Goal: Task Accomplishment & Management: Complete application form

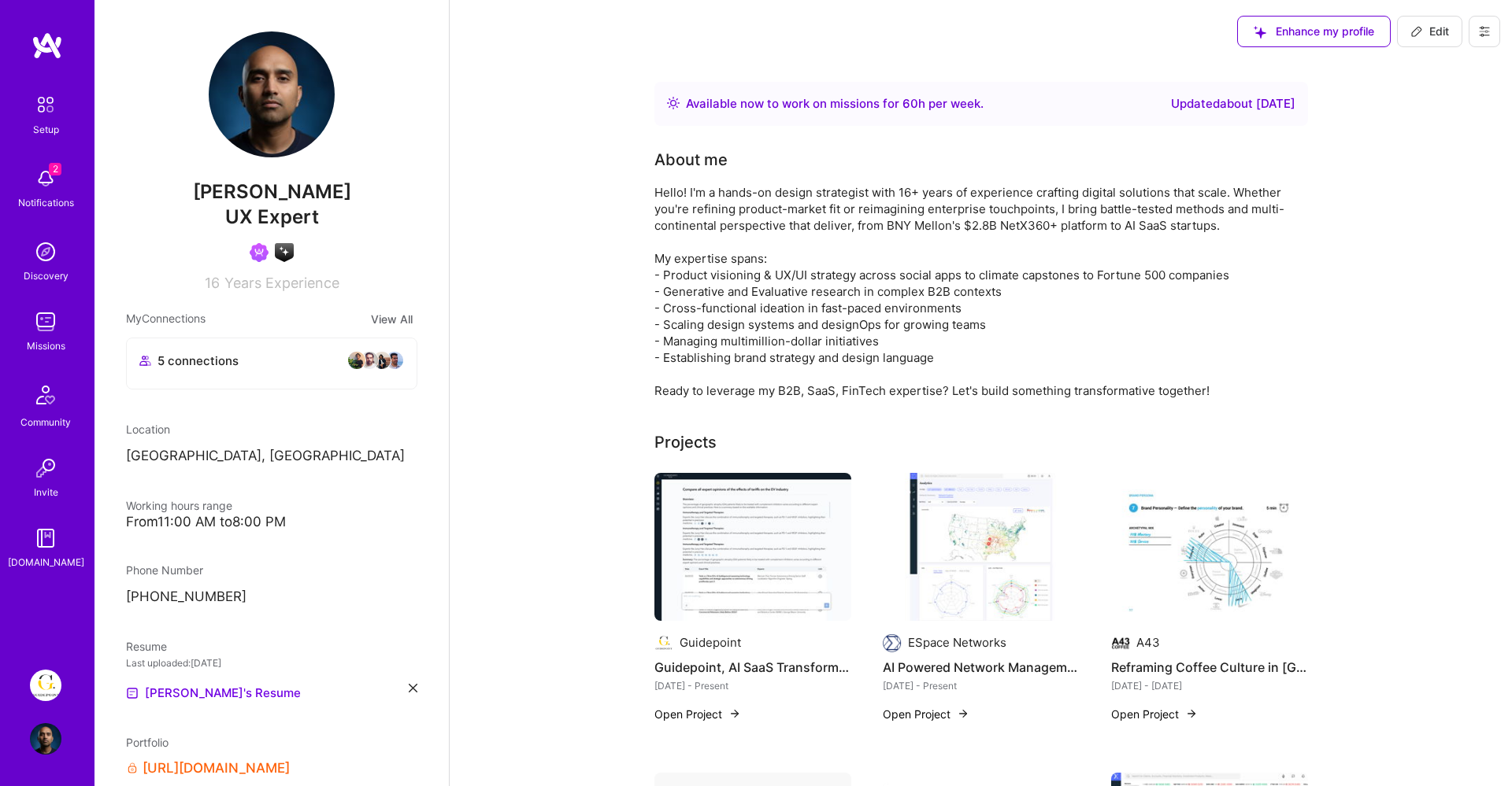
click at [52, 687] on img at bounding box center [46, 686] width 32 height 32
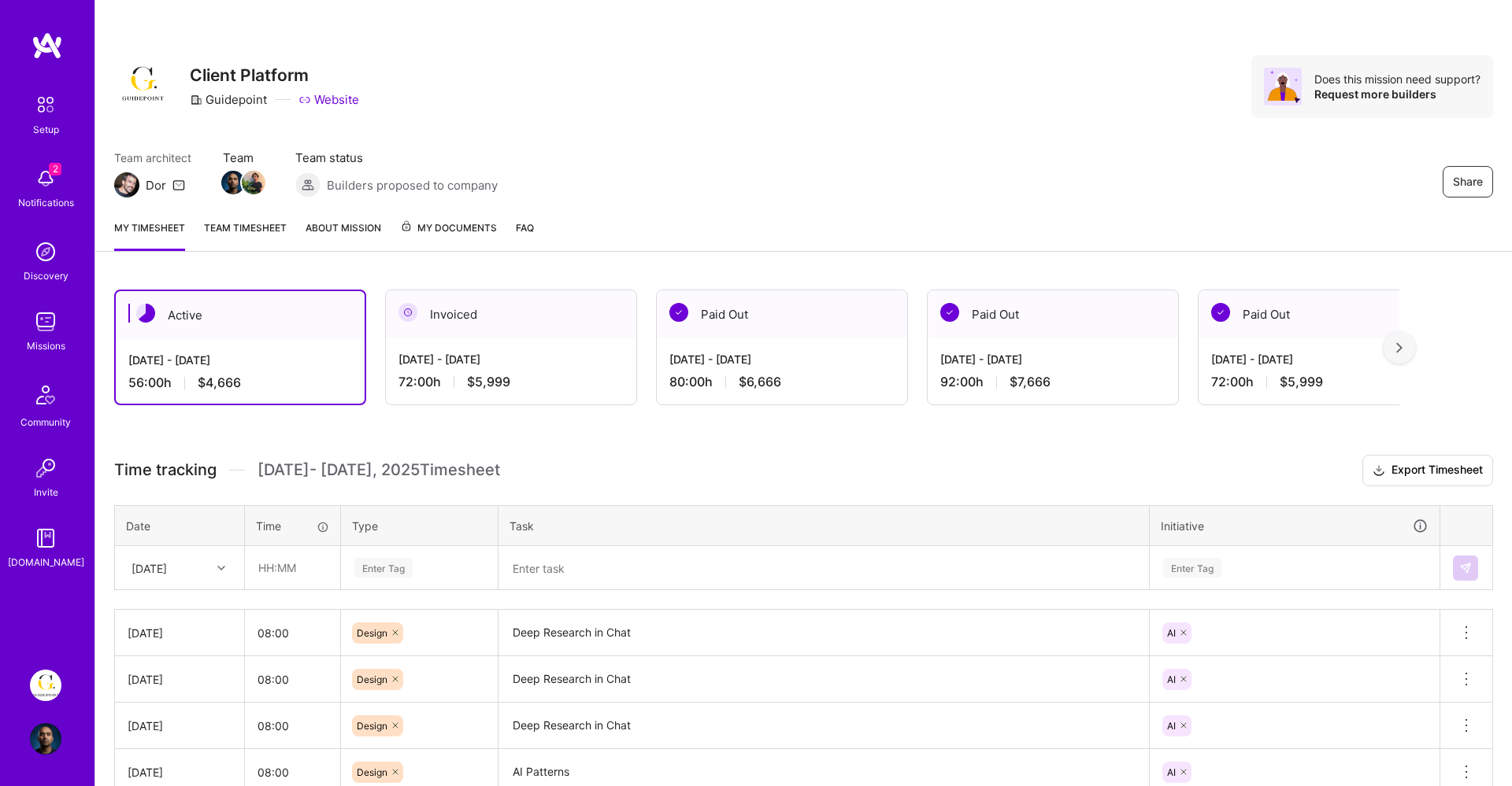
click at [42, 184] on img at bounding box center [46, 179] width 32 height 32
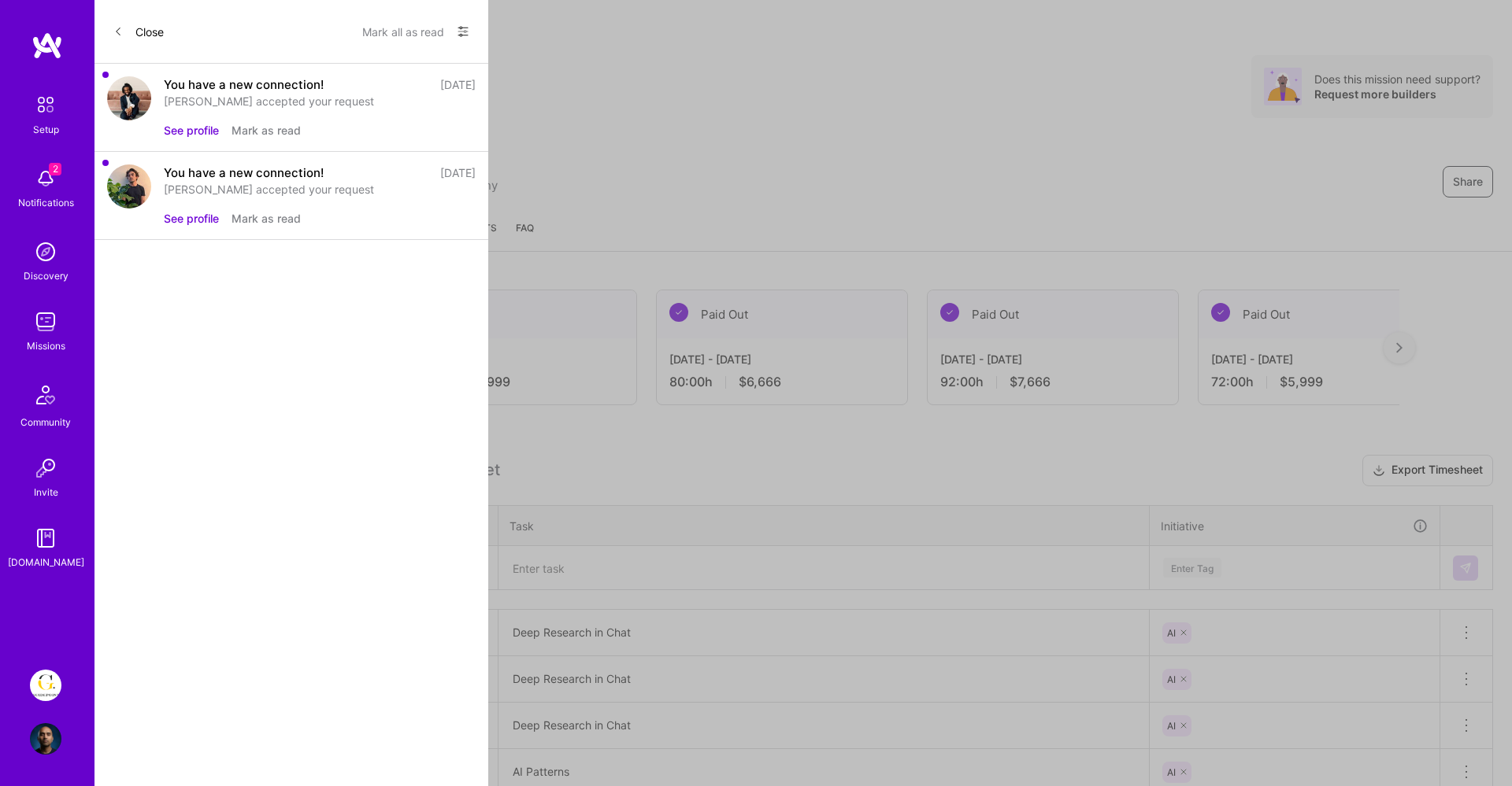
click at [463, 31] on icon at bounding box center [463, 32] width 10 height 3
click at [413, 33] on div at bounding box center [756, 393] width 1512 height 786
click at [398, 32] on button "Mark all as read" at bounding box center [403, 31] width 82 height 26
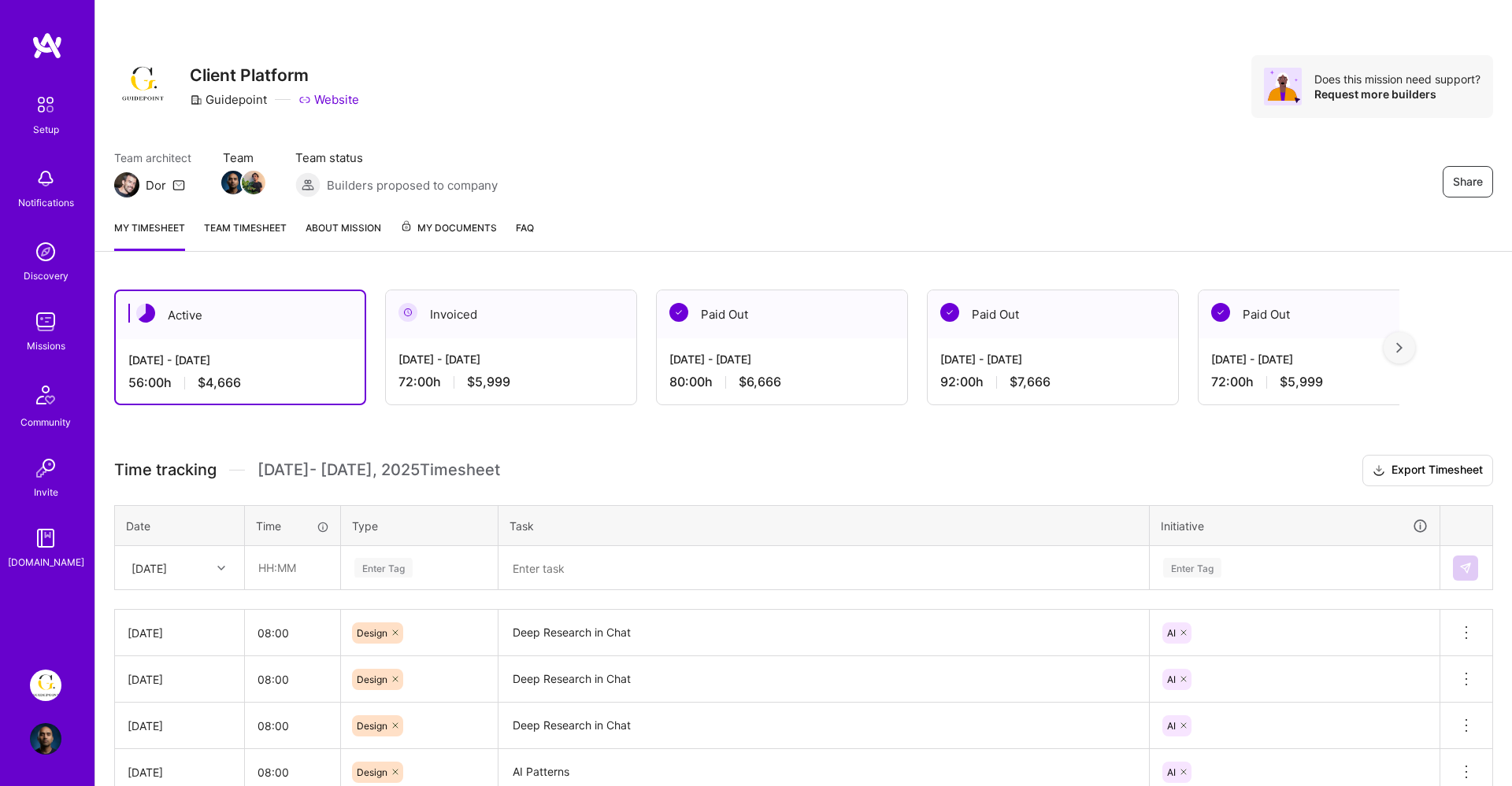
click at [41, 693] on img at bounding box center [46, 686] width 32 height 32
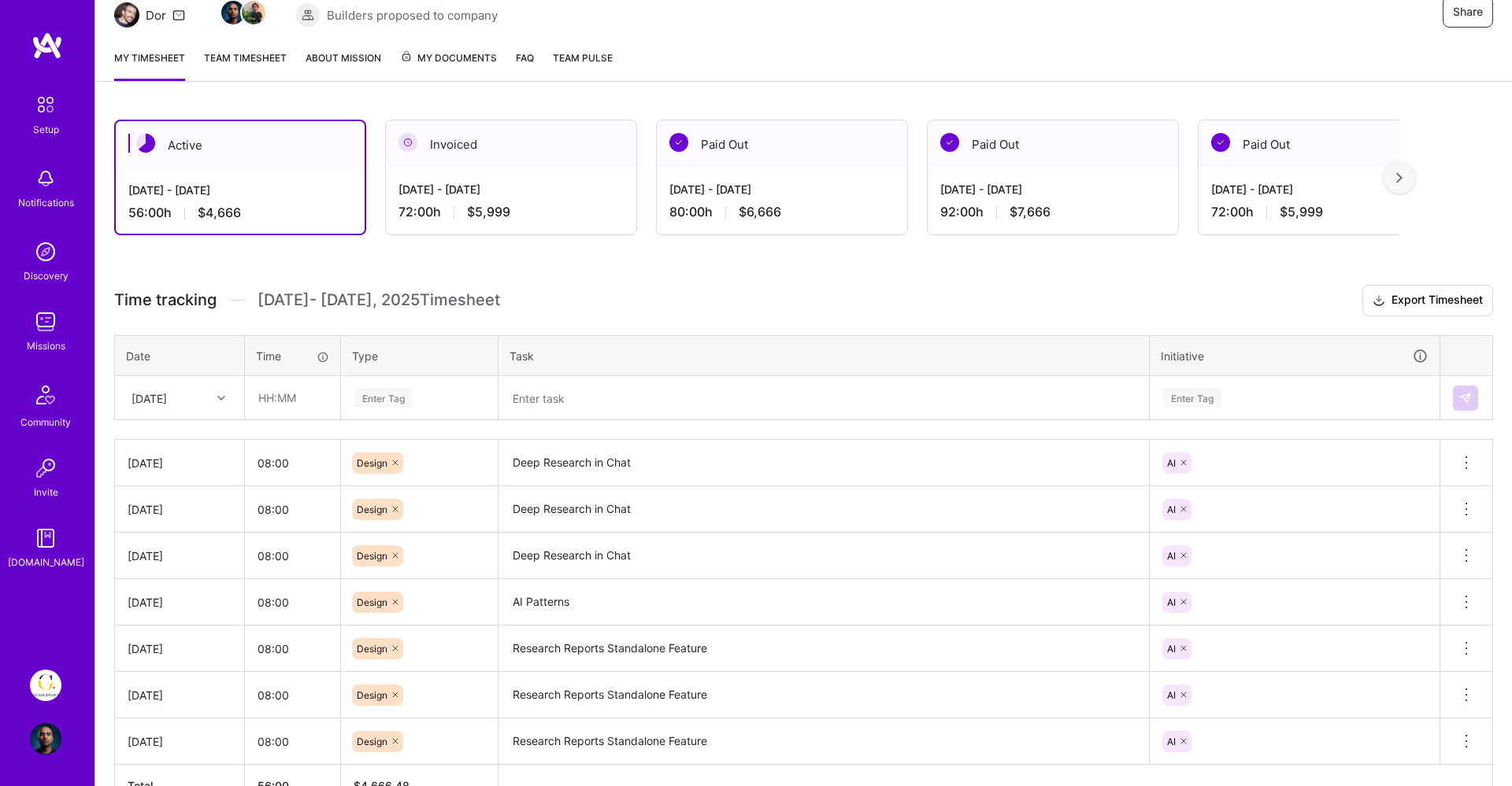
scroll to position [175, 0]
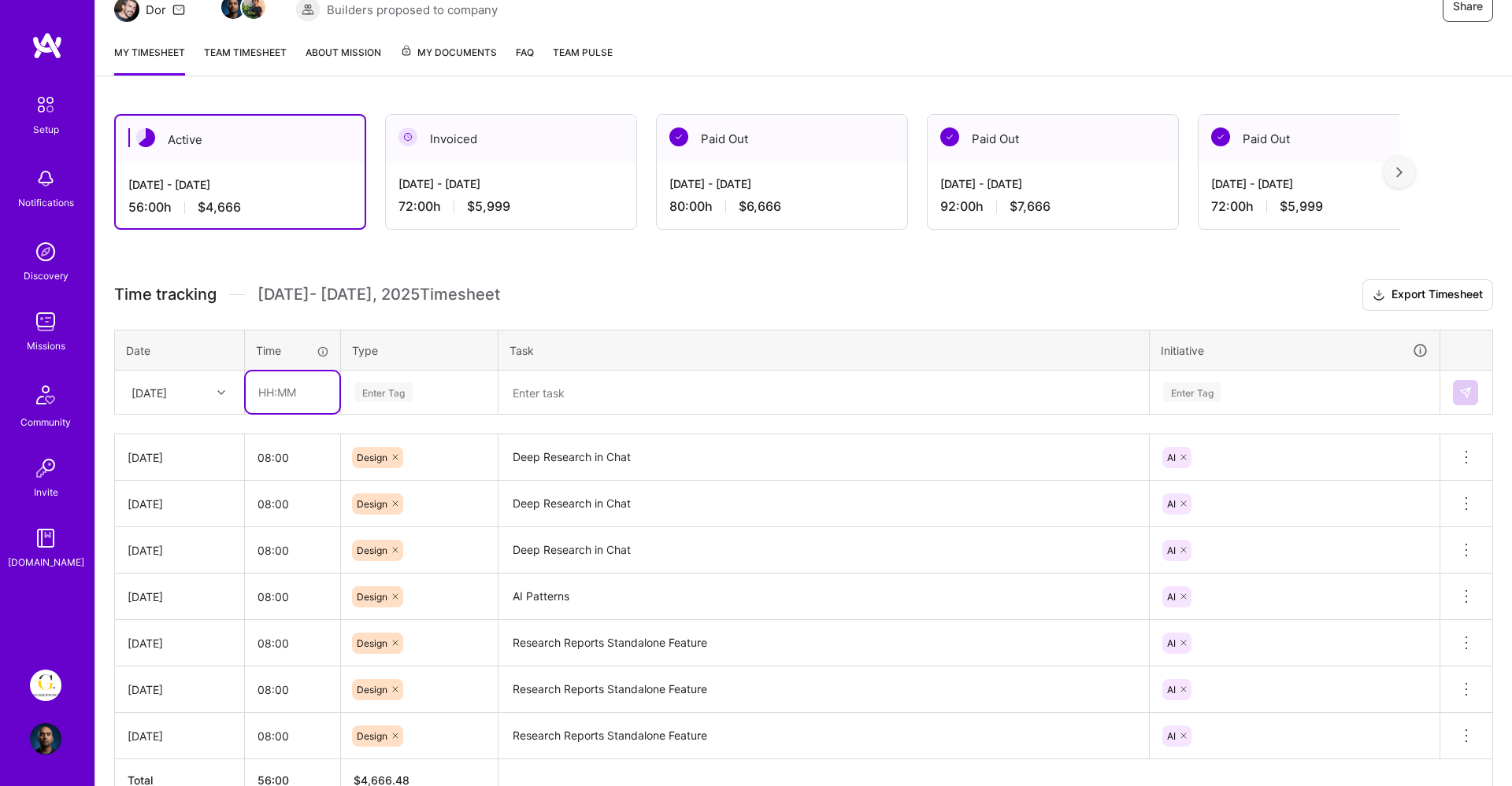
click at [302, 388] on input "text" at bounding box center [293, 392] width 93 height 41
type input "08:00"
click at [402, 377] on div "Enter Tag" at bounding box center [420, 392] width 155 height 41
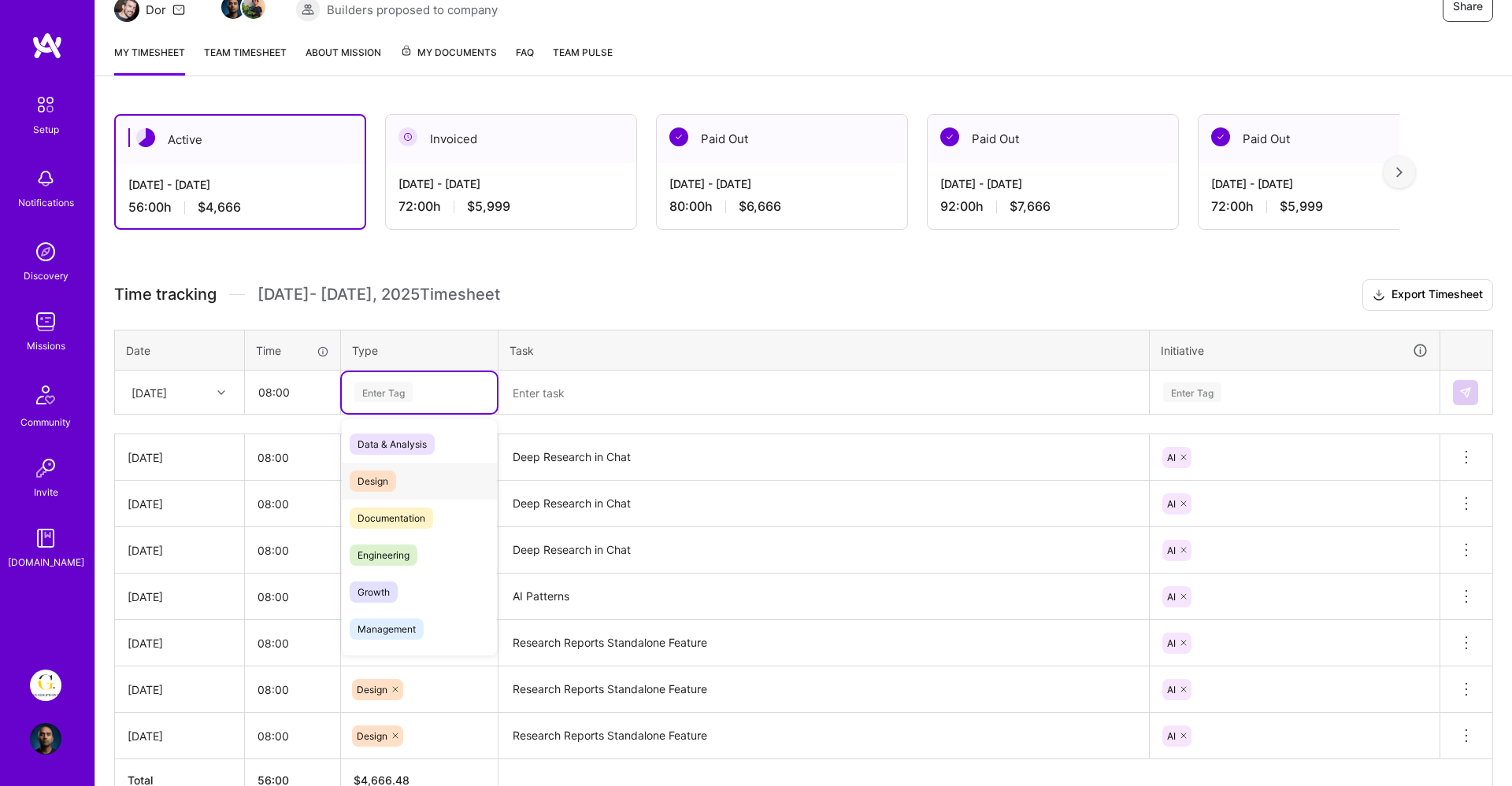
click at [384, 472] on span "Design" at bounding box center [373, 481] width 47 height 21
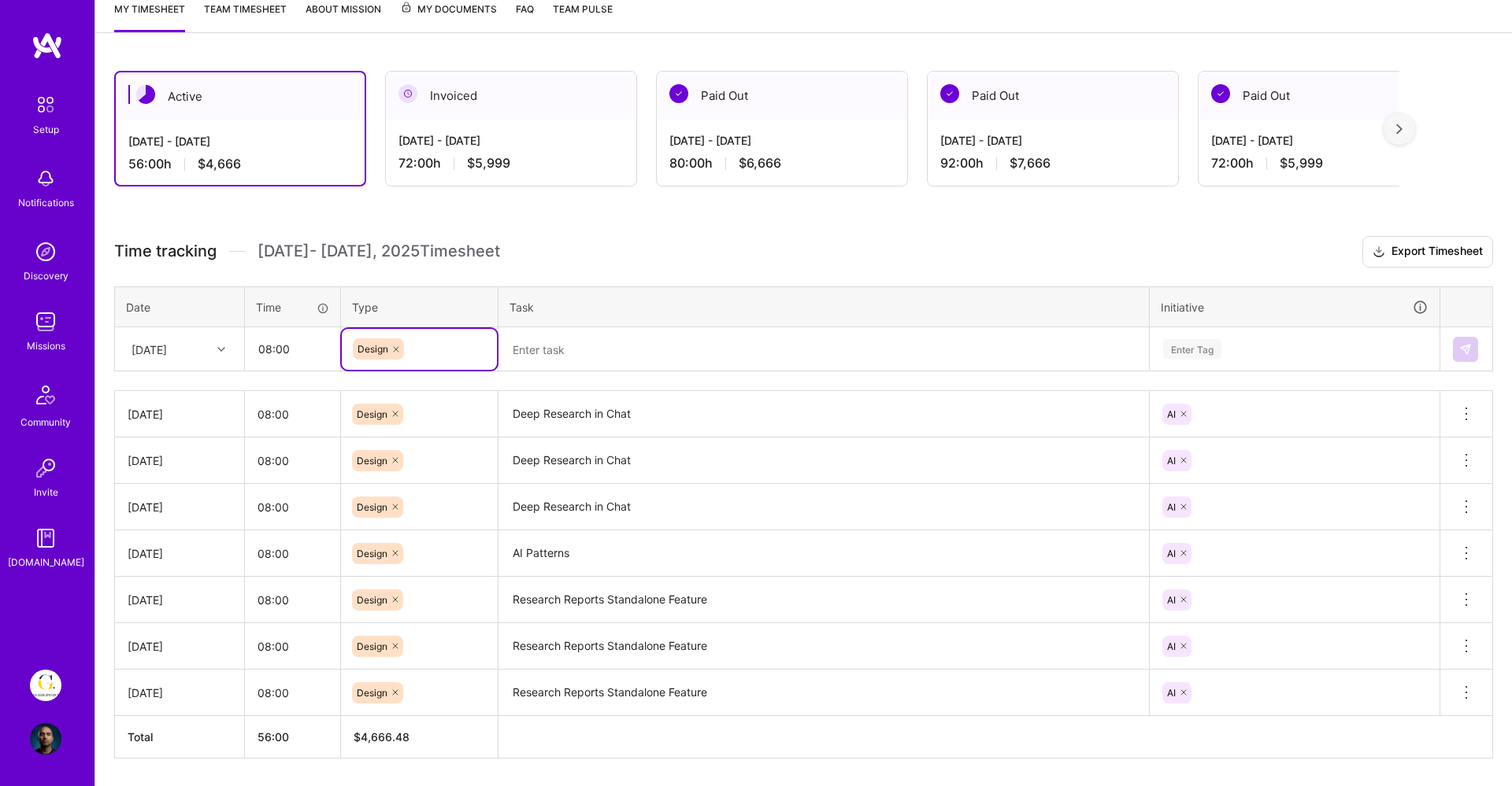
scroll to position [217, 0]
click at [681, 428] on textarea "Deep Research in Chat" at bounding box center [823, 416] width 647 height 43
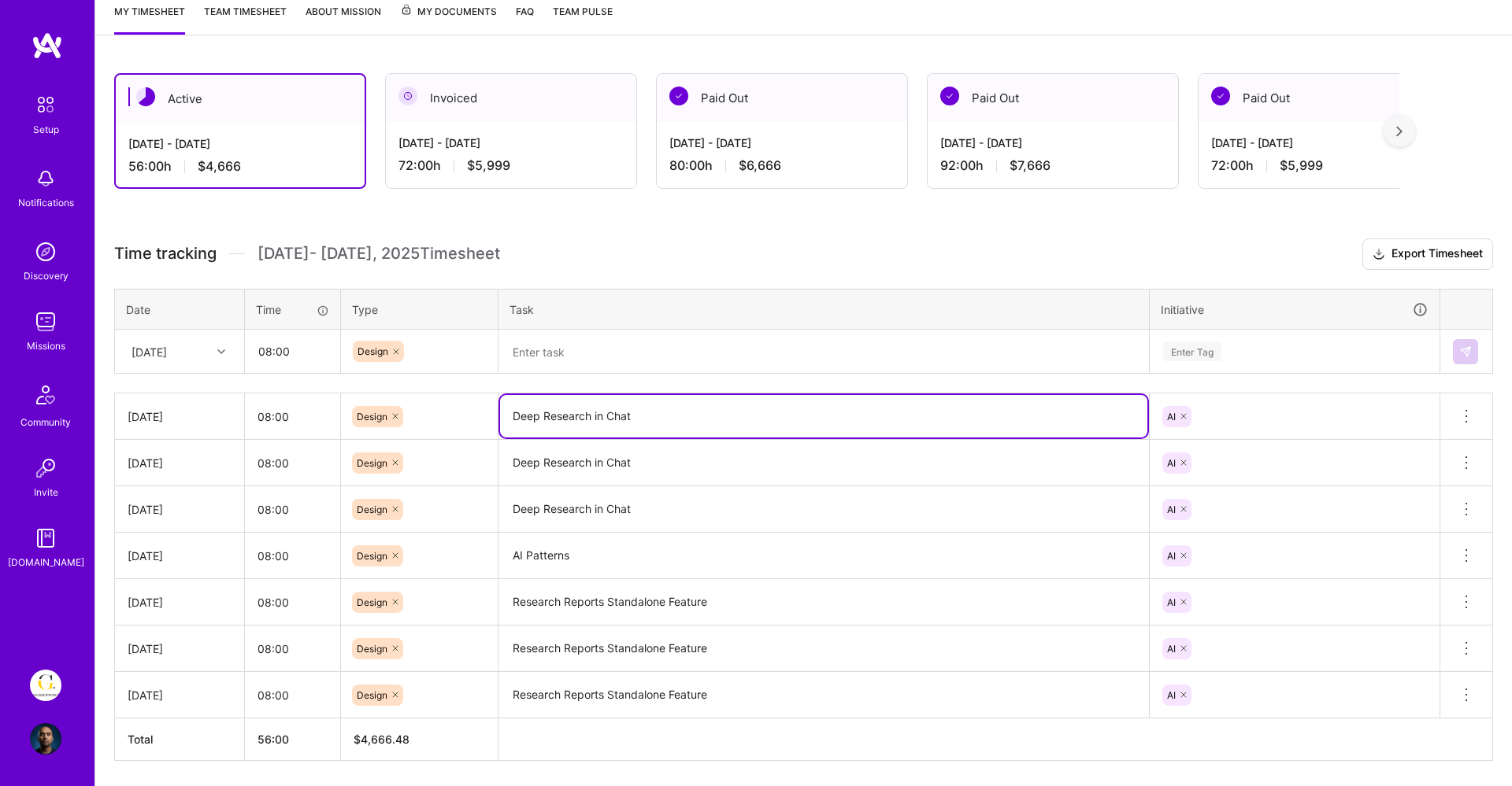
drag, startPoint x: 656, startPoint y: 418, endPoint x: 511, endPoint y: 411, distance: 145.2
click at [511, 411] on textarea "Deep Research in Chat" at bounding box center [823, 416] width 647 height 42
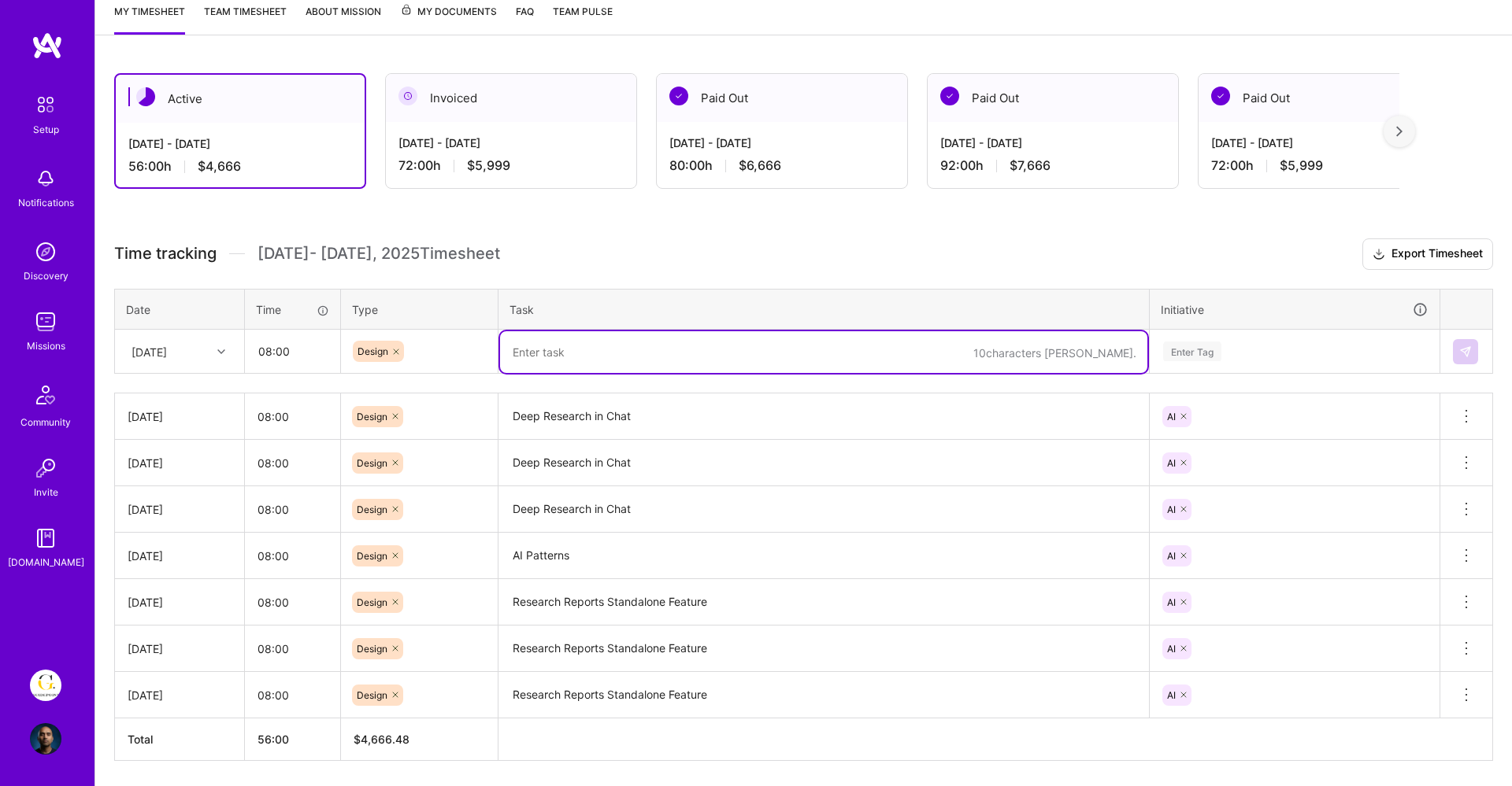
click at [541, 353] on textarea at bounding box center [823, 352] width 647 height 41
paste textarea "Deep Research in Chat"
type textarea "Deep Research in Chat, Copilot, AI Patterns"
click at [1227, 350] on div "Enter Tag" at bounding box center [1295, 352] width 266 height 19
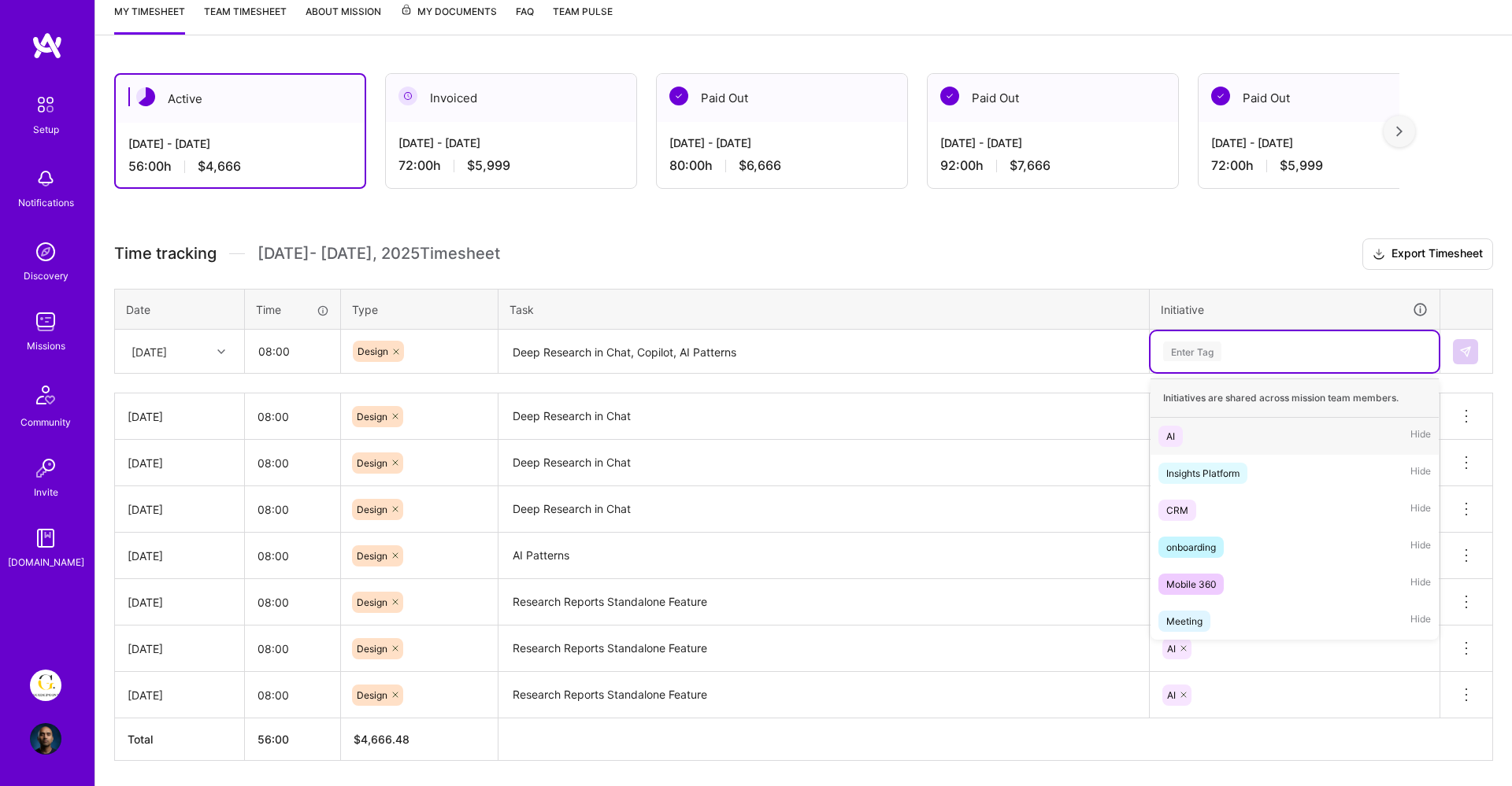
click at [1172, 437] on div "AI" at bounding box center [1171, 436] width 9 height 17
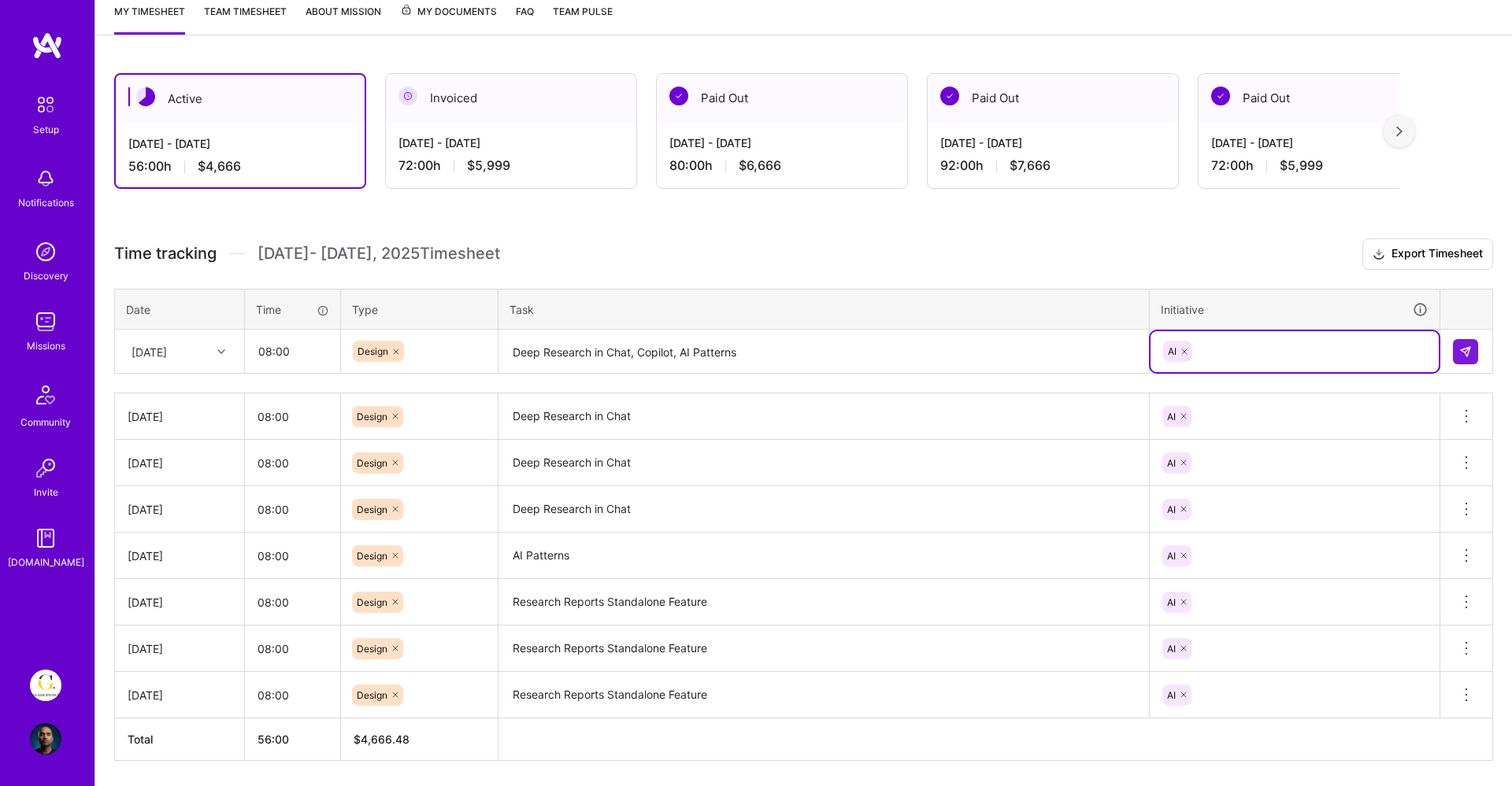
click at [1352, 354] on div "AI" at bounding box center [1295, 352] width 266 height 25
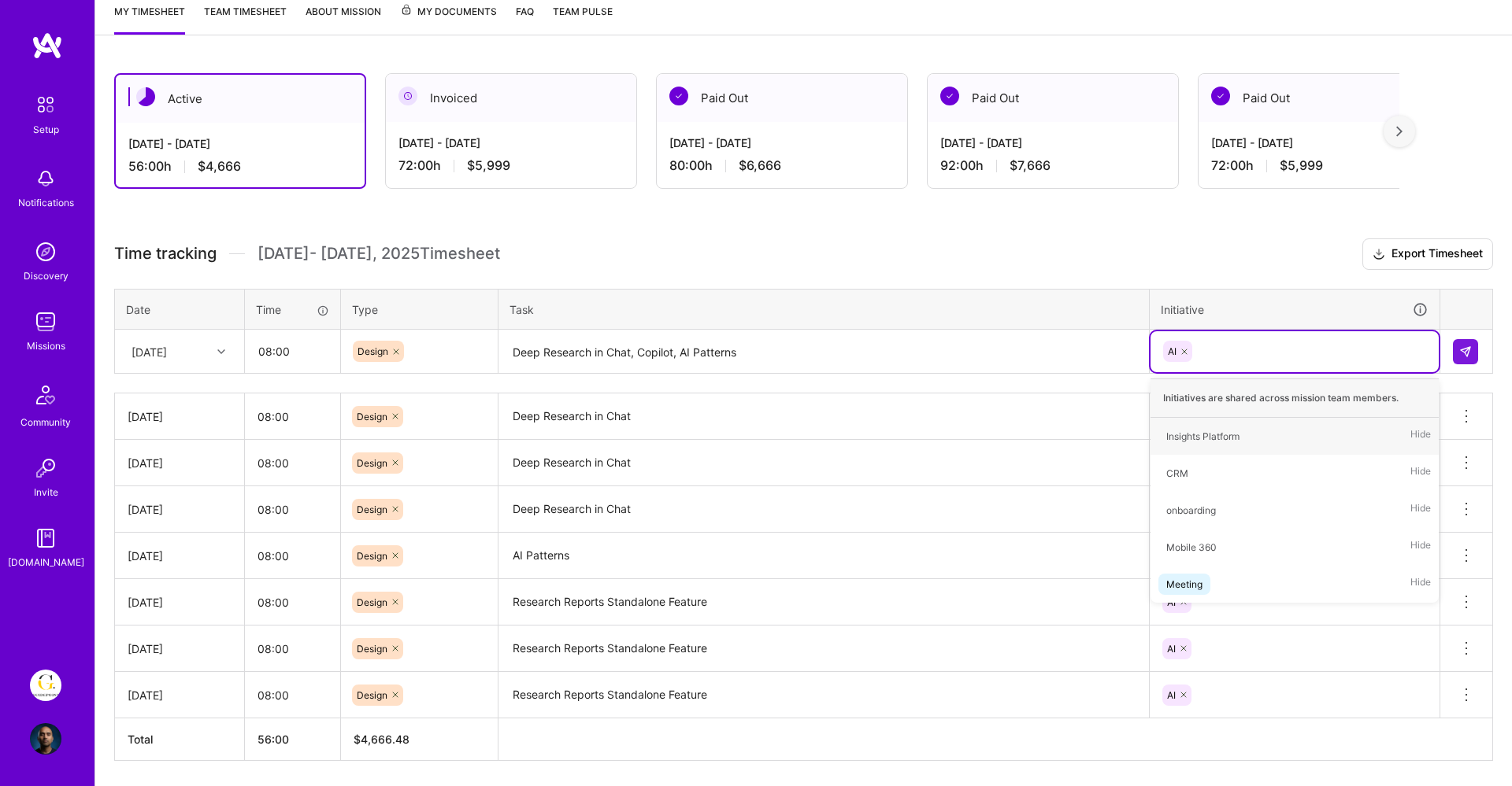
click at [1309, 274] on div "Time tracking [DATE] - [DATE] Timesheet Export Timesheet Date Time Type Task In…" at bounding box center [804, 500] width 1379 height 523
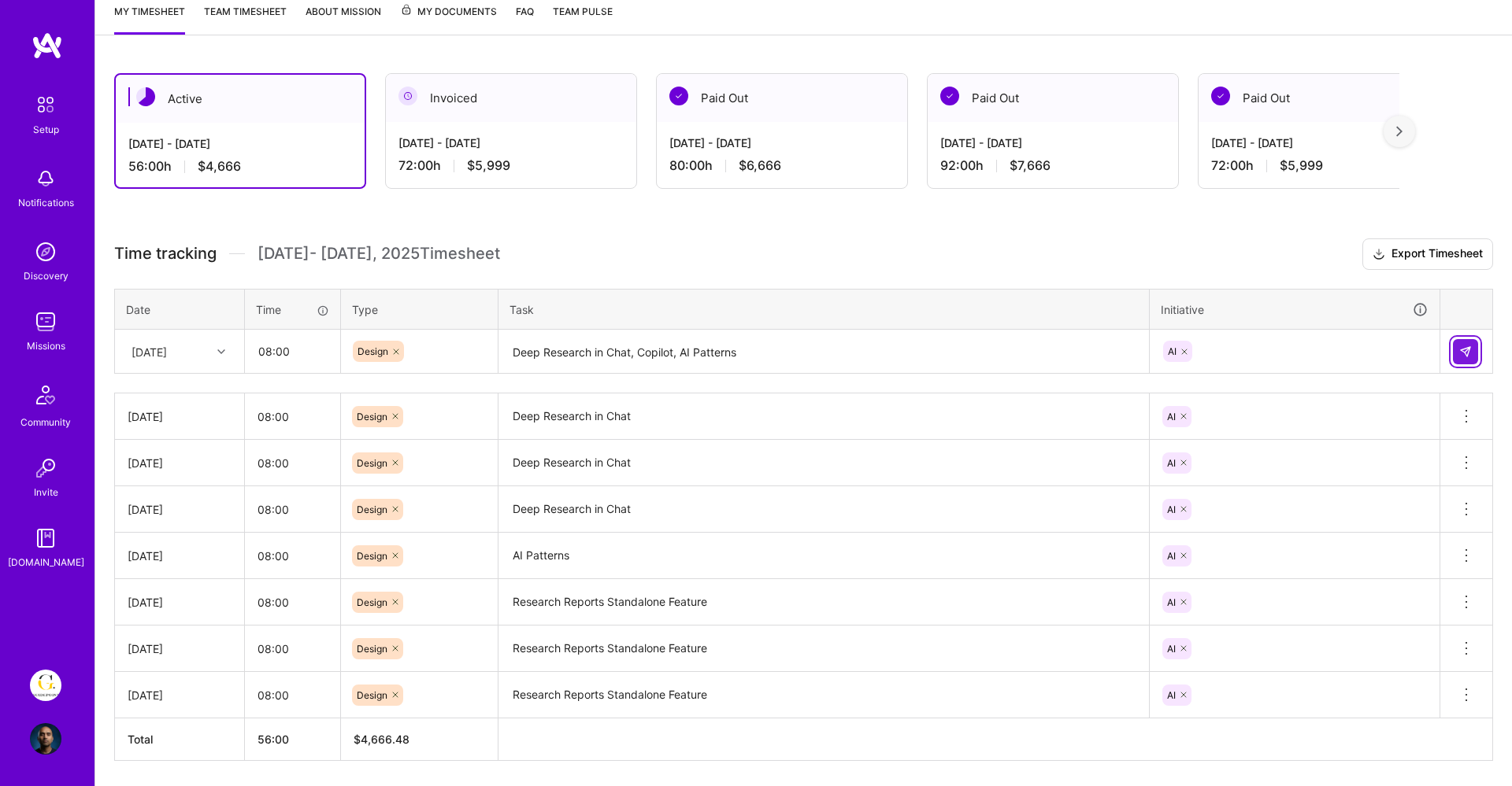
click at [1464, 348] on img at bounding box center [1465, 352] width 12 height 12
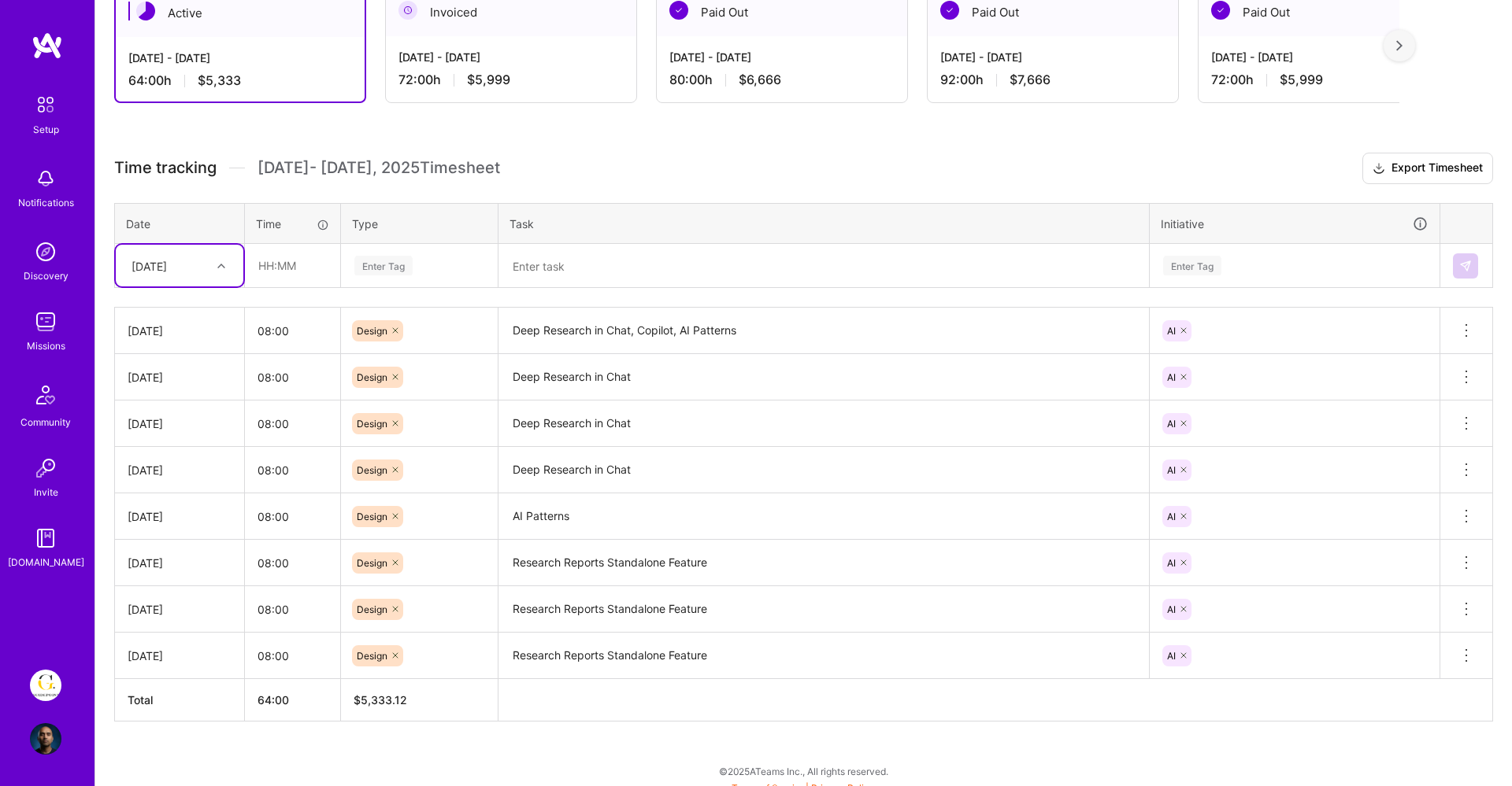
scroll to position [315, 0]
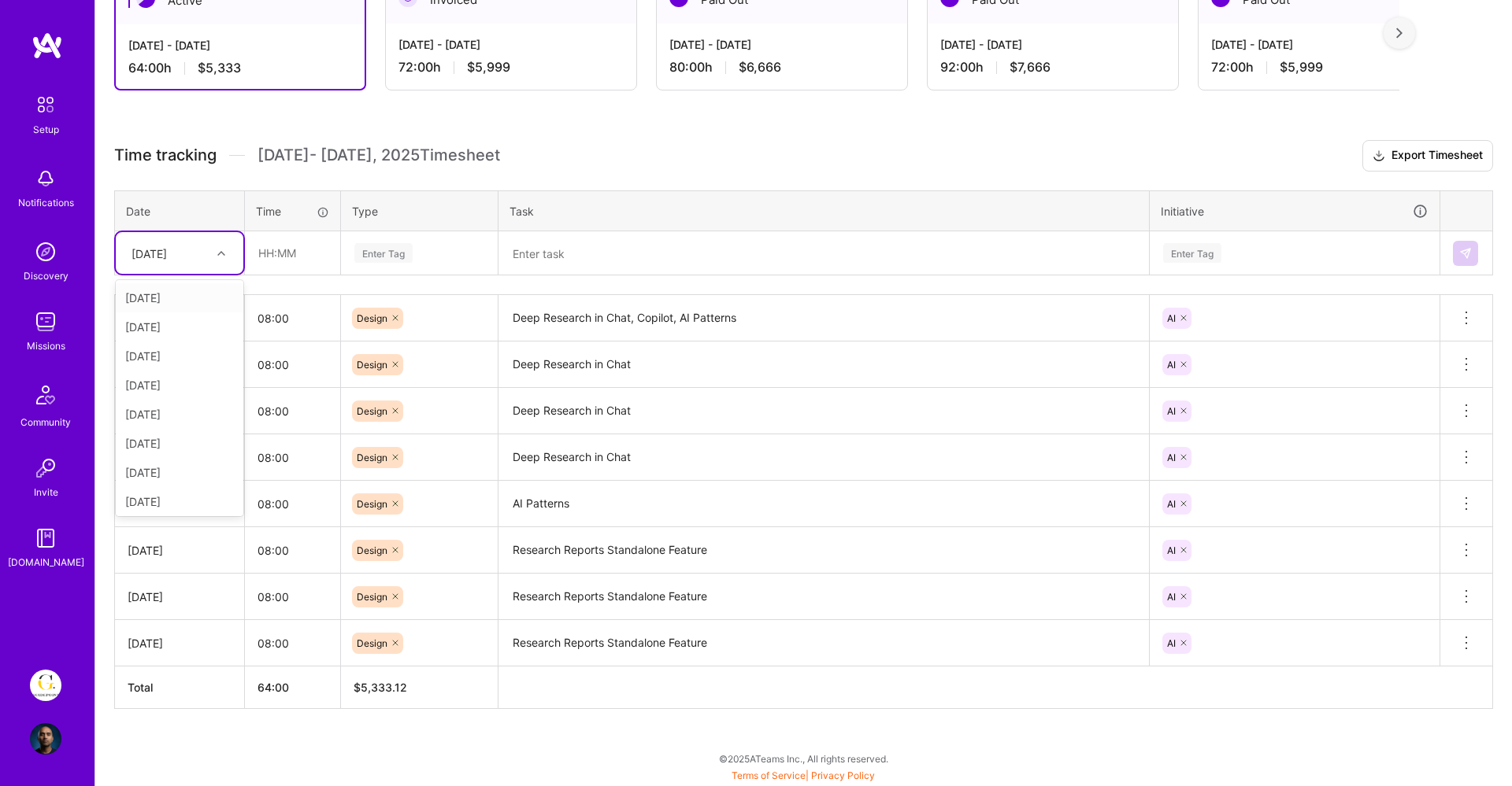
click at [208, 255] on div "[DATE]" at bounding box center [167, 252] width 87 height 26
click at [175, 476] on div "[DATE]" at bounding box center [179, 478] width 128 height 29
click at [272, 255] on input "text" at bounding box center [293, 253] width 93 height 41
type input "08:00"
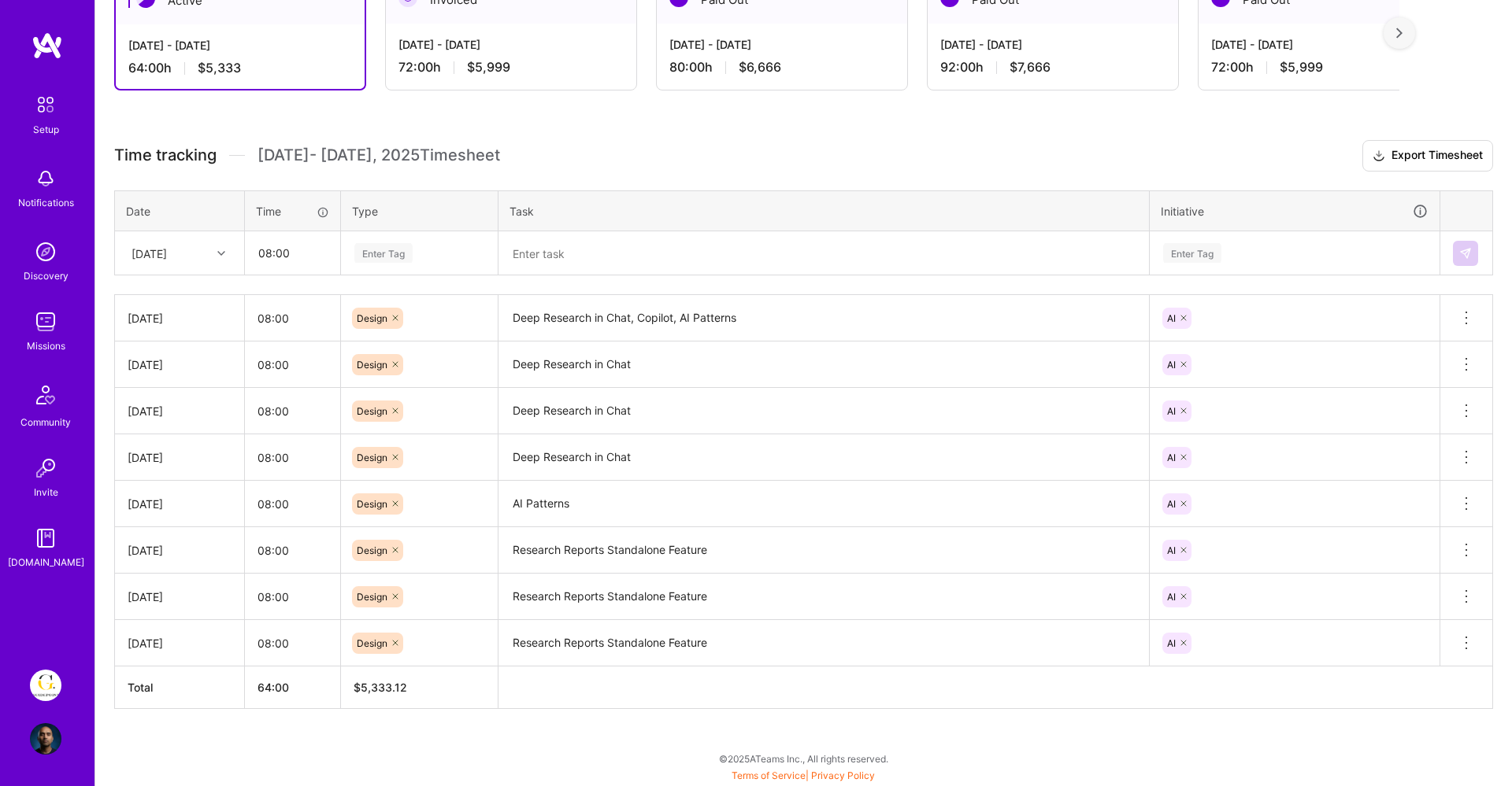
click at [363, 247] on div "Enter Tag" at bounding box center [384, 253] width 58 height 25
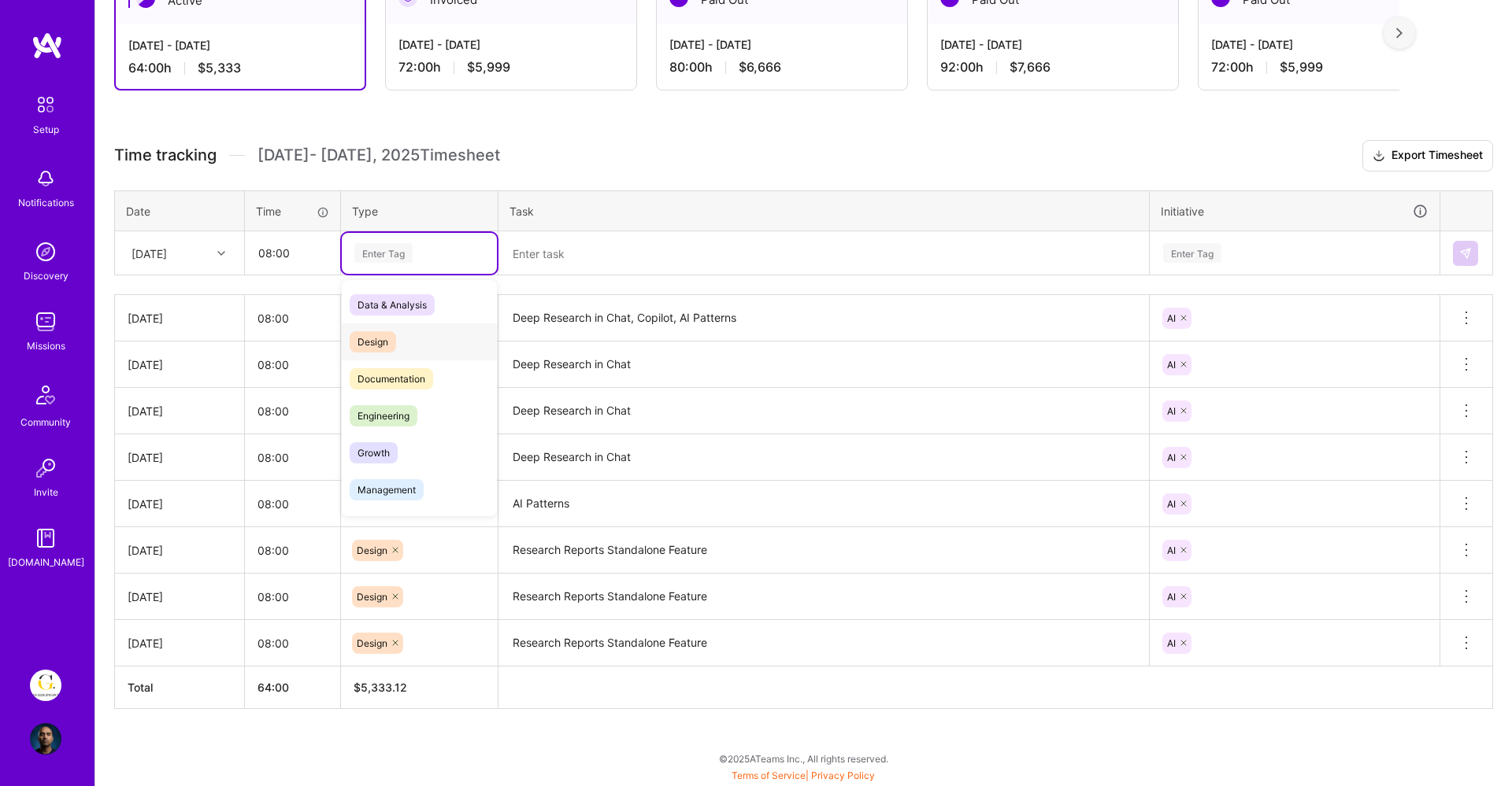
click at [374, 337] on span "Design" at bounding box center [373, 342] width 47 height 21
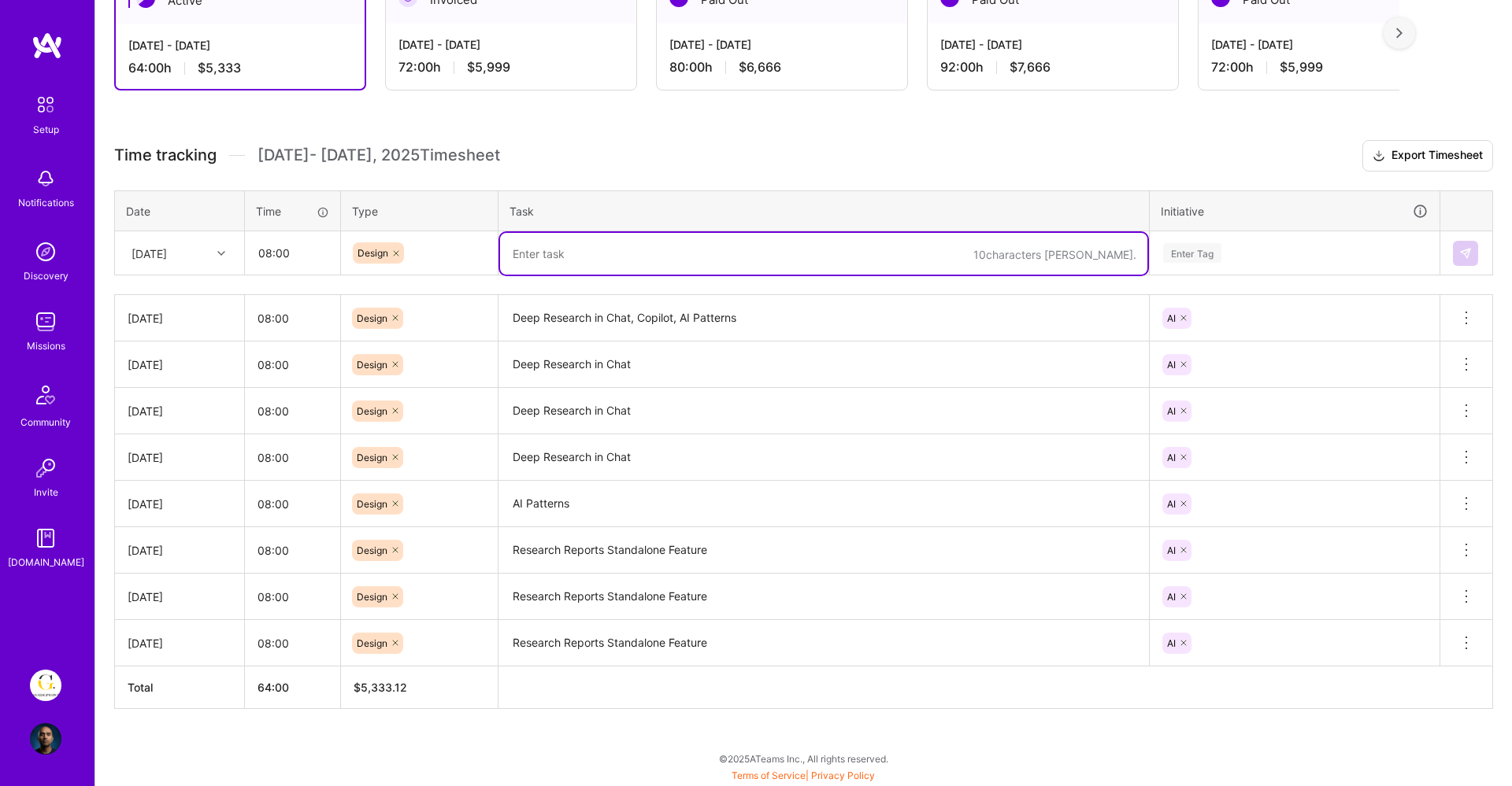
click at [562, 270] on textarea at bounding box center [823, 253] width 647 height 41
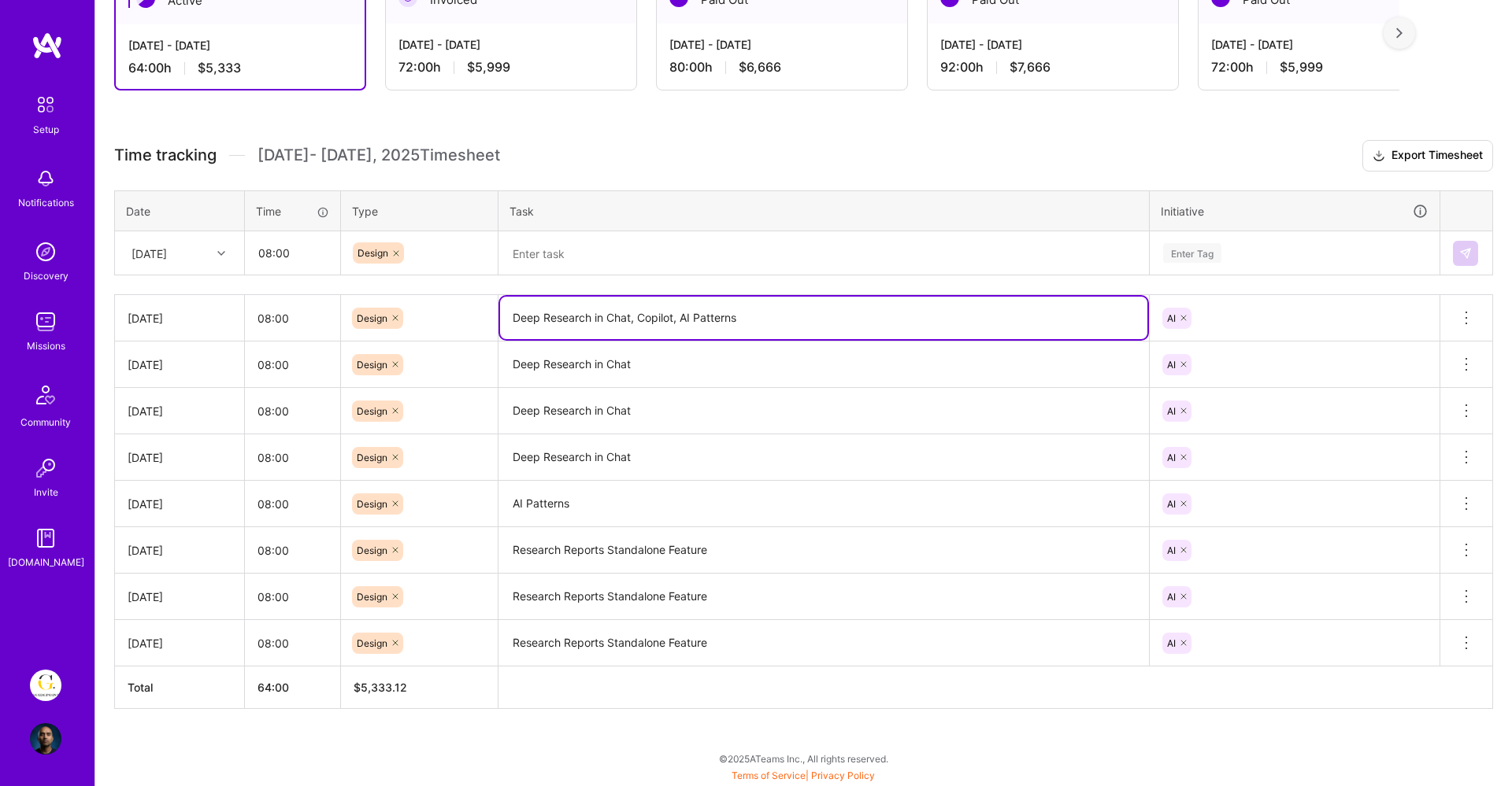
drag, startPoint x: 754, startPoint y: 323, endPoint x: 566, endPoint y: 319, distance: 188.0
click at [566, 319] on textarea "Deep Research in Chat, Copilot, AI Patterns" at bounding box center [823, 318] width 647 height 42
click at [567, 318] on textarea "Deep Research in Chat, Copilot, AI Patterns" at bounding box center [823, 318] width 647 height 42
drag, startPoint x: 514, startPoint y: 319, endPoint x: 630, endPoint y: 321, distance: 116.0
click at [630, 321] on textarea "Deep Research in Chat, Copilot, AI Patterns" at bounding box center [823, 318] width 647 height 42
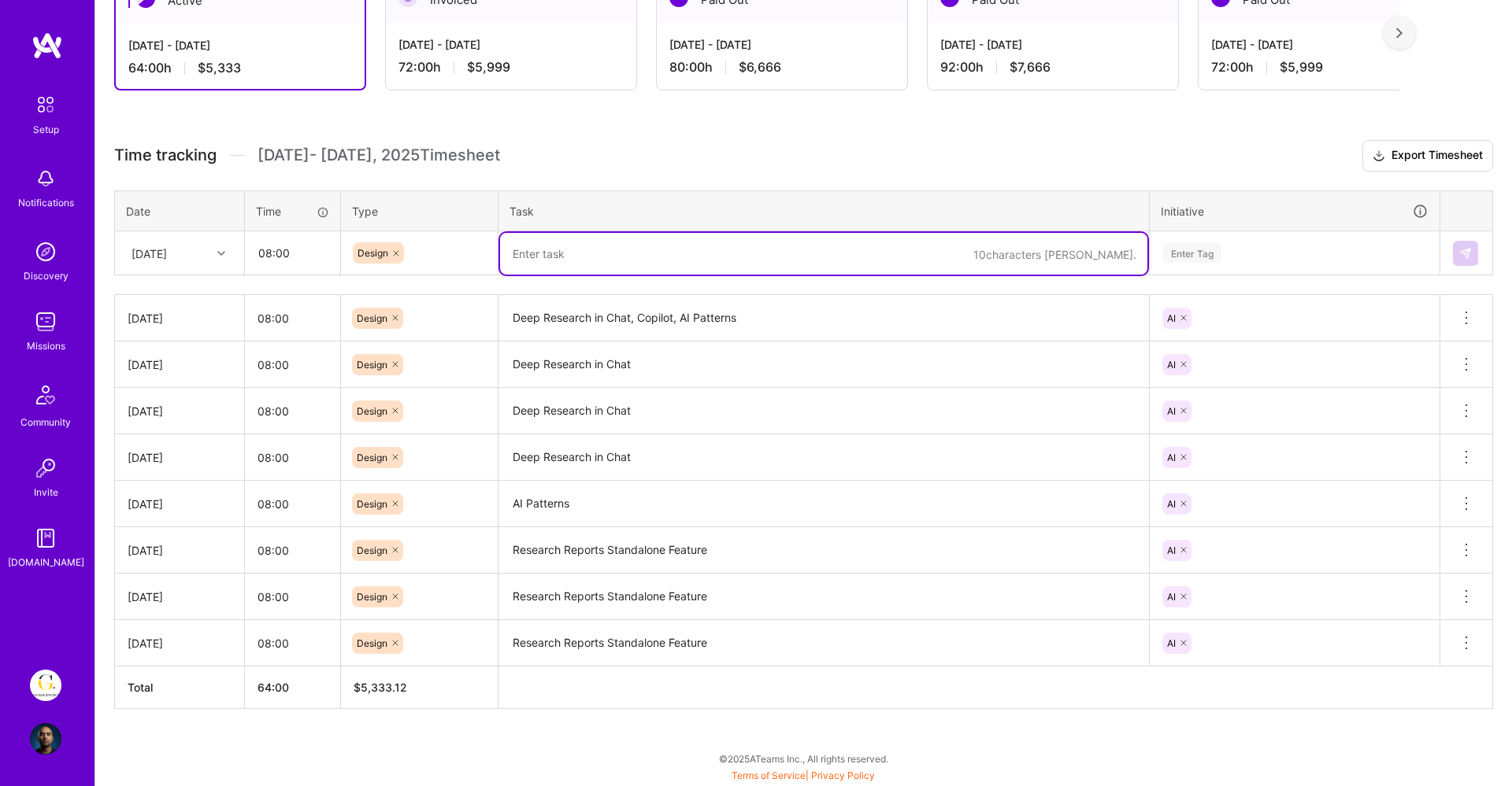
click at [588, 256] on textarea at bounding box center [823, 253] width 647 height 41
paste textarea "Deep Research in Chat"
type textarea "Deep Research in Chat"
click at [1240, 256] on div "Enter Tag" at bounding box center [1295, 253] width 266 height 19
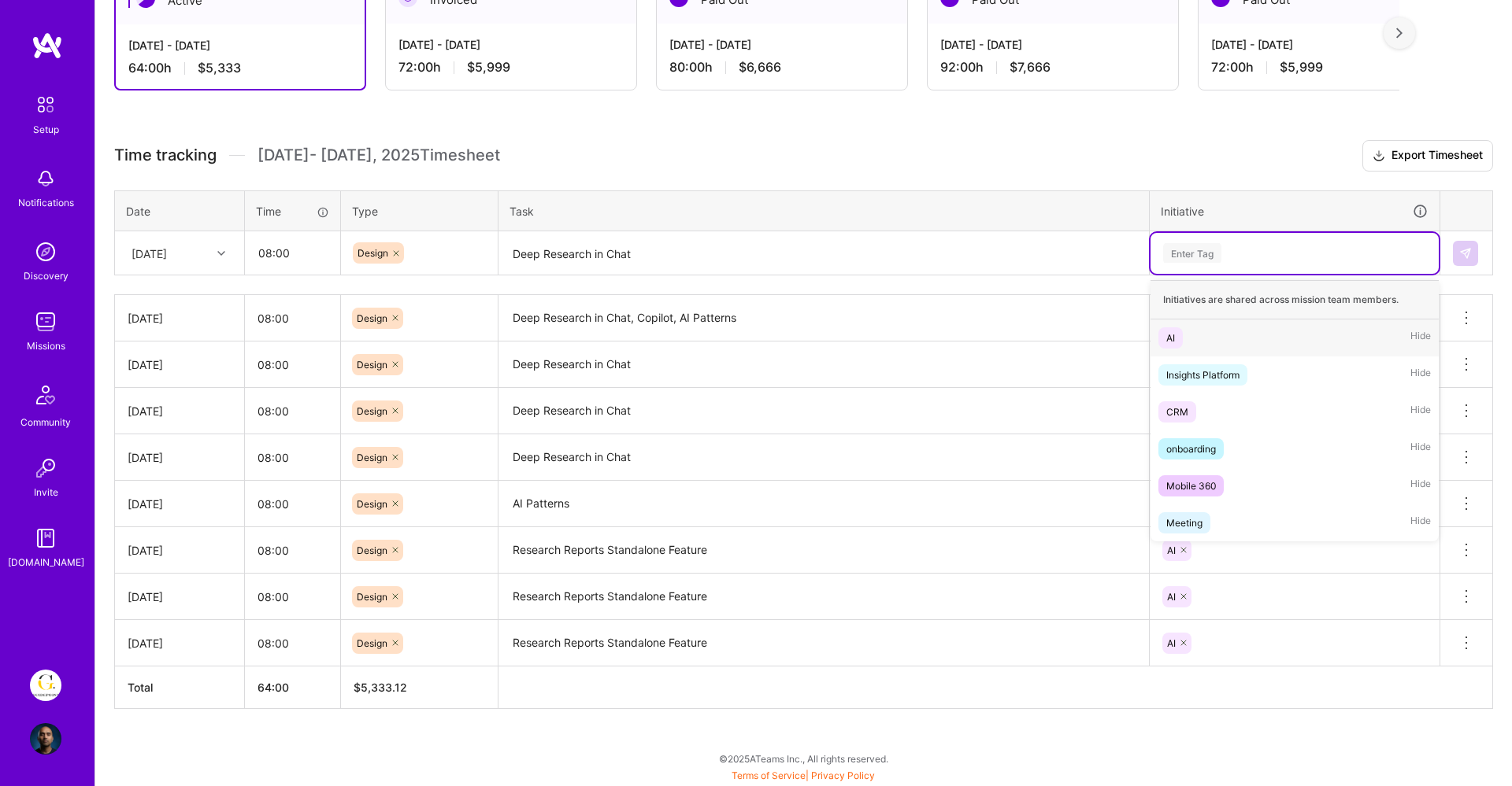
click at [1187, 338] on div "AI Hide" at bounding box center [1294, 338] width 288 height 37
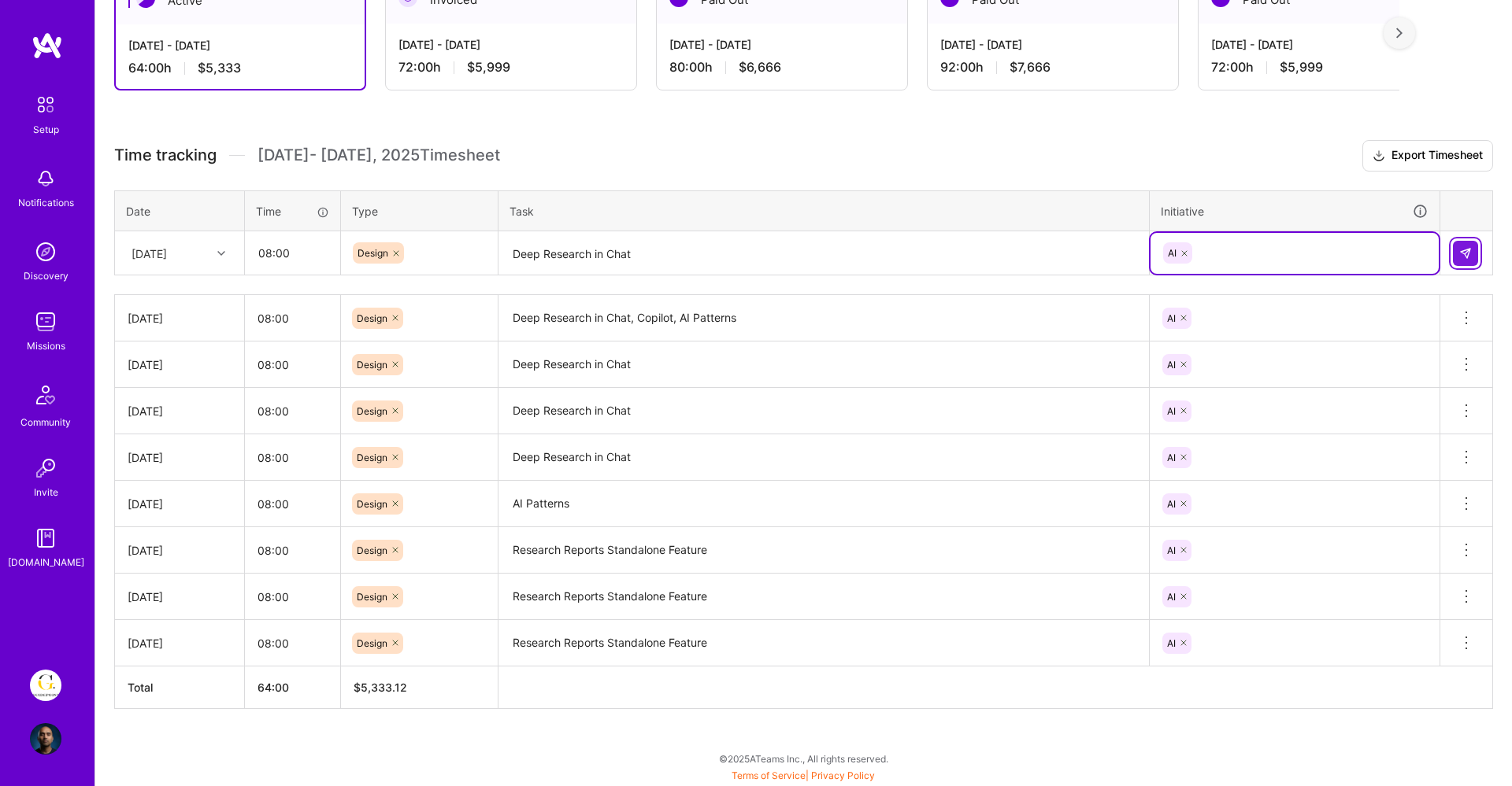
click at [1471, 248] on button at bounding box center [1465, 253] width 26 height 26
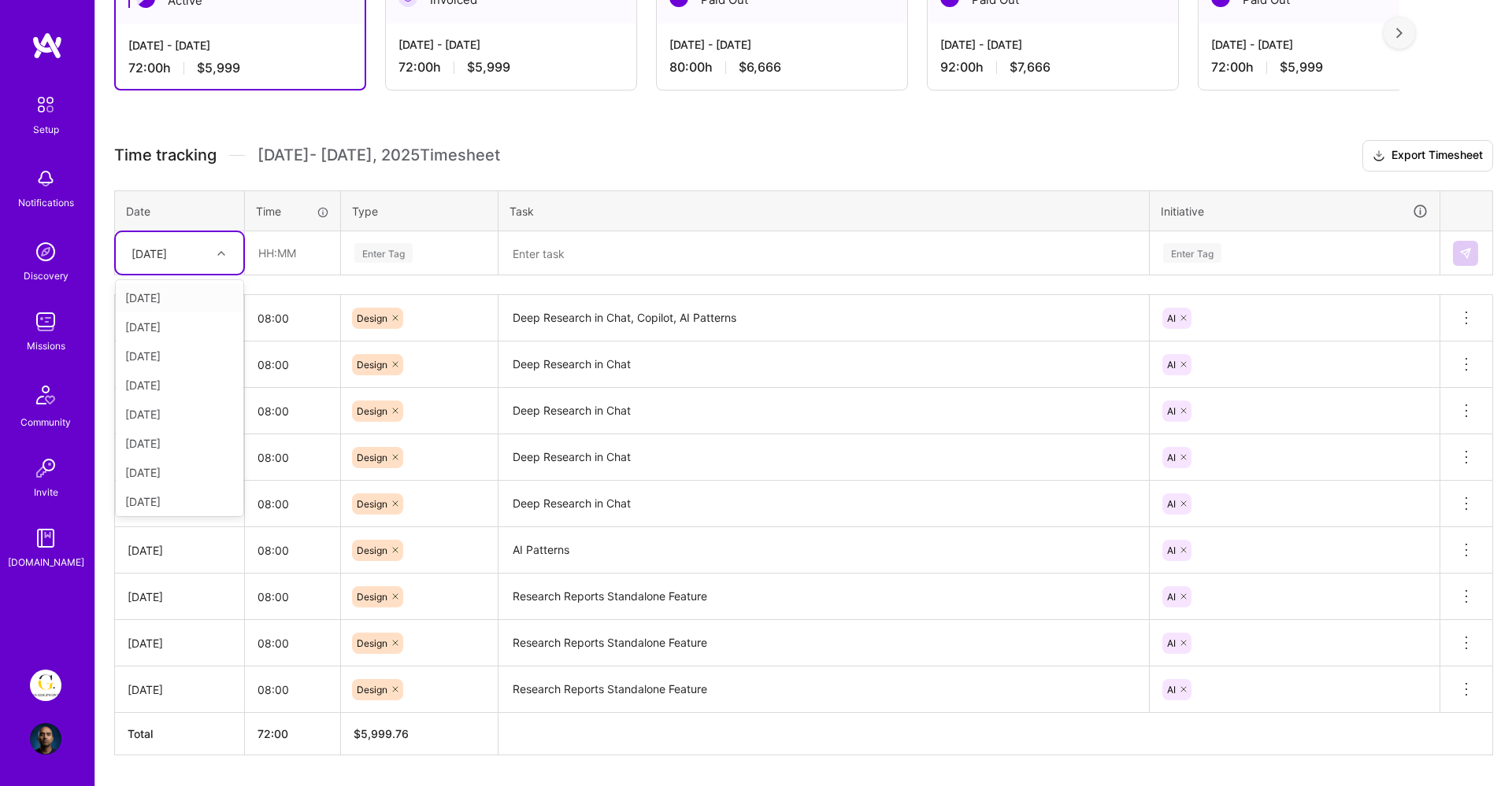
click at [216, 248] on div at bounding box center [223, 253] width 25 height 20
click at [174, 429] on div "[DATE]" at bounding box center [179, 427] width 128 height 29
click at [274, 251] on input "text" at bounding box center [293, 253] width 93 height 41
type input "08:00"
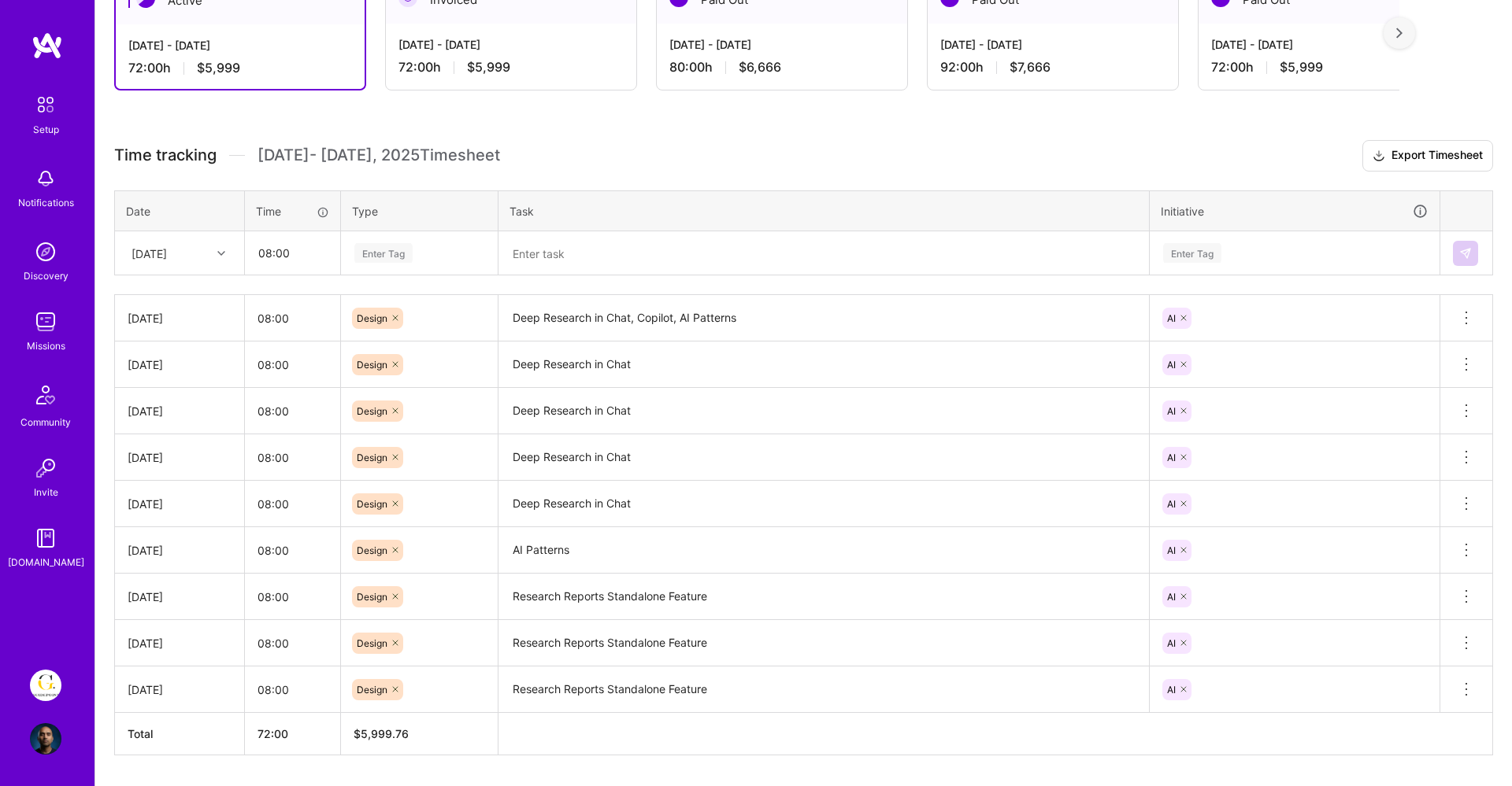
click at [391, 256] on div "Enter Tag" at bounding box center [384, 253] width 58 height 25
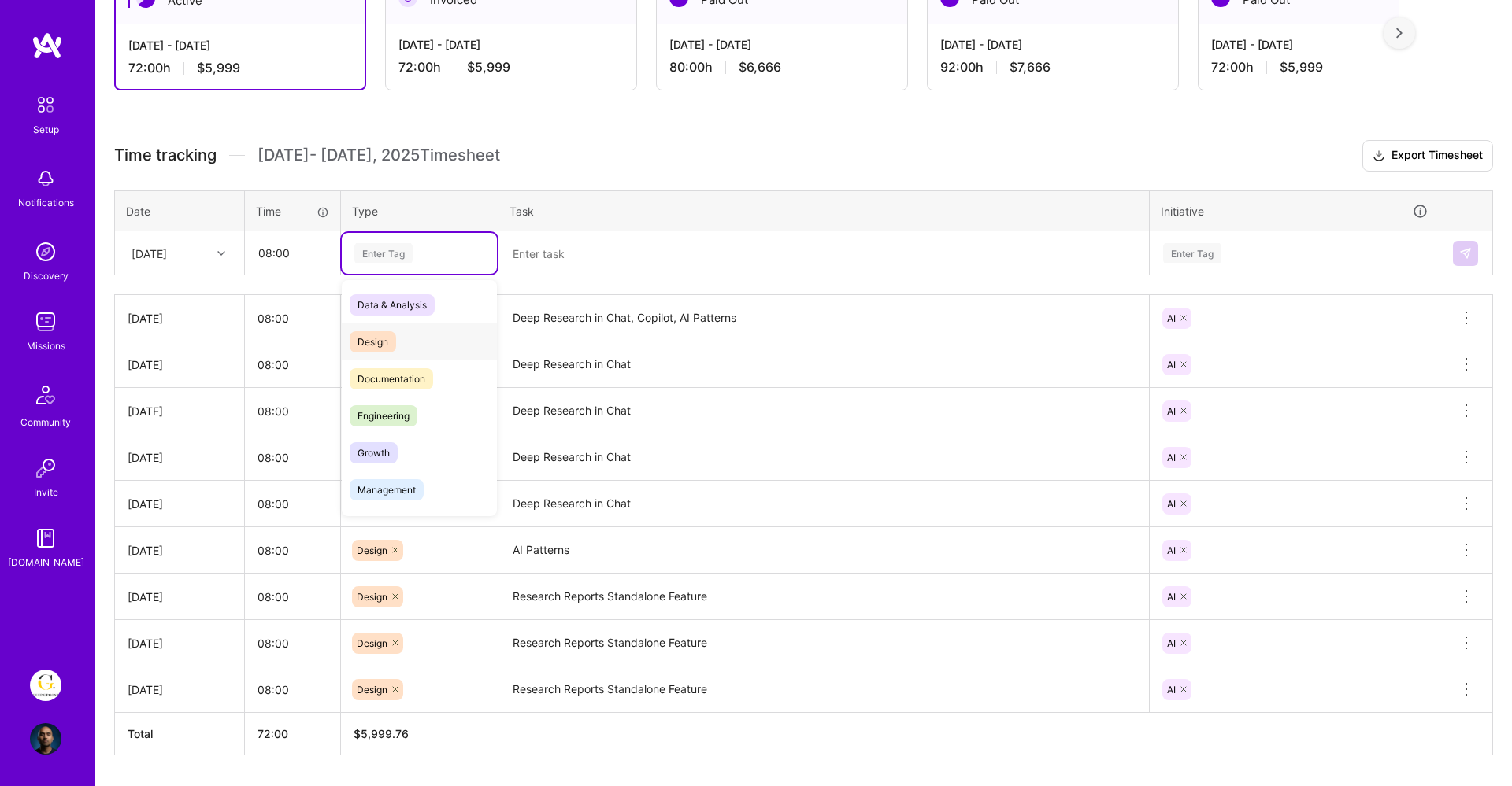
click at [376, 341] on span "Design" at bounding box center [373, 342] width 47 height 21
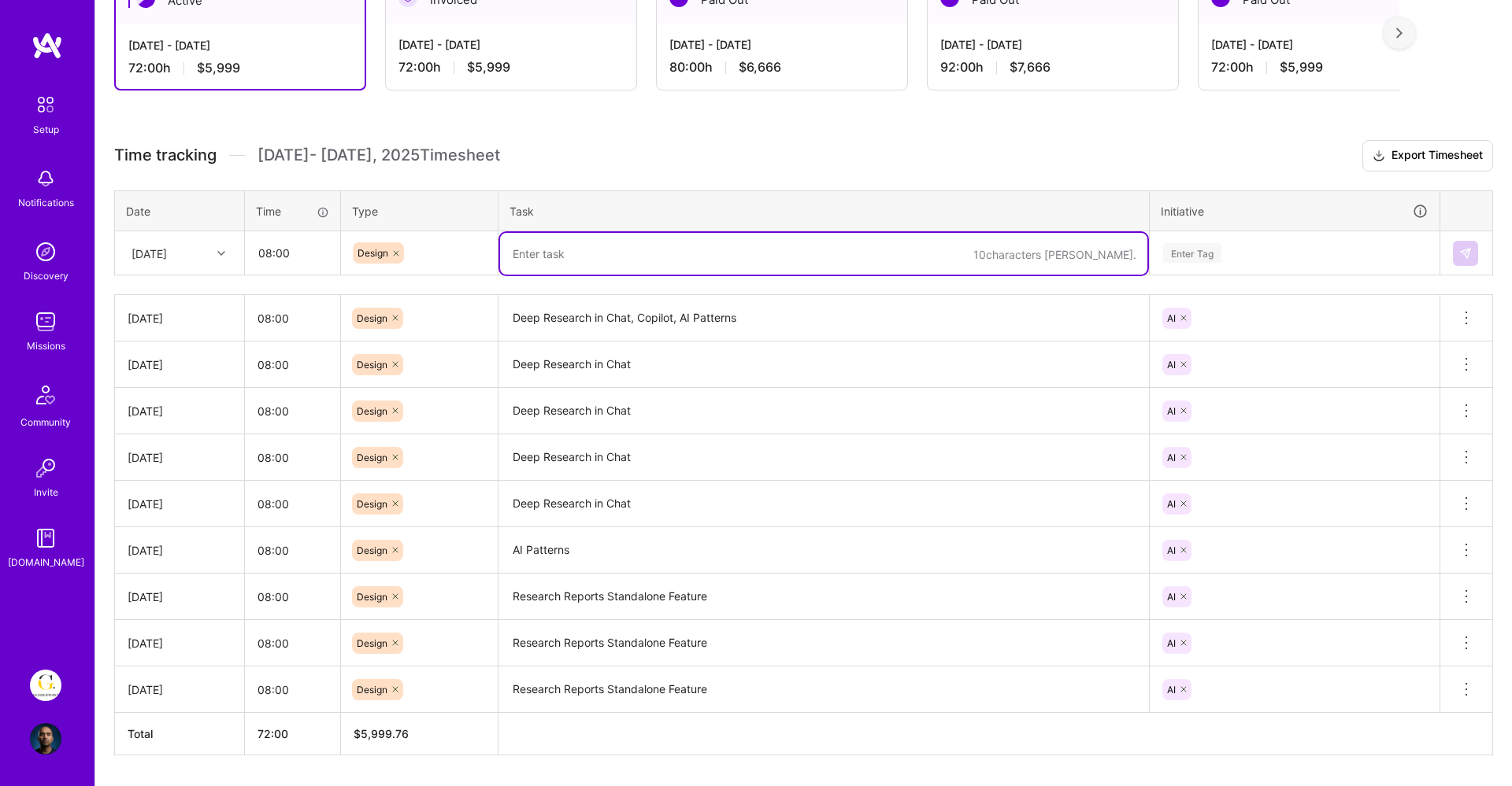
click at [615, 254] on textarea at bounding box center [823, 253] width 647 height 41
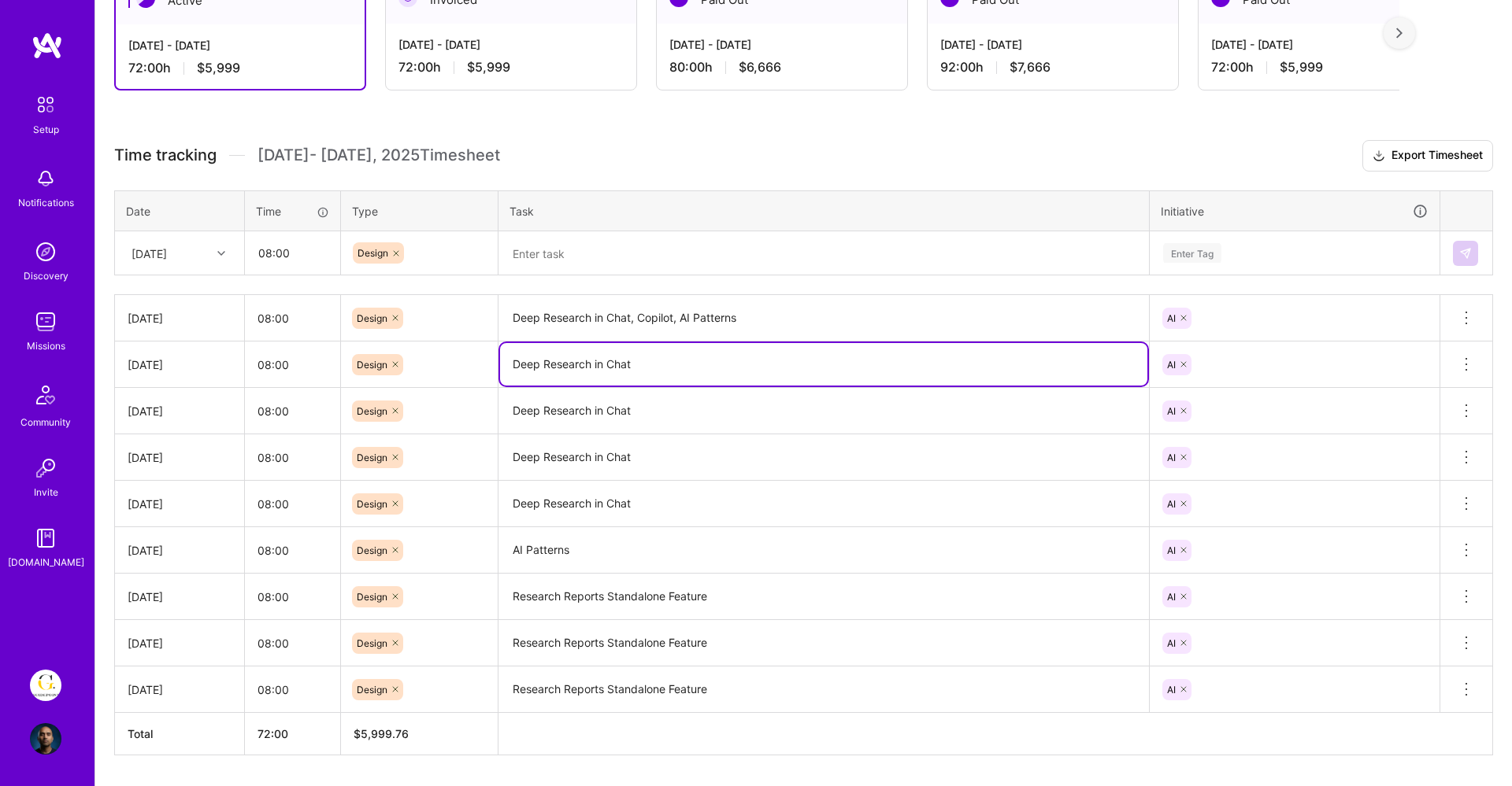
drag, startPoint x: 652, startPoint y: 360, endPoint x: 501, endPoint y: 355, distance: 151.1
click at [501, 355] on textarea "Deep Research in Chat" at bounding box center [823, 364] width 647 height 42
click at [559, 258] on textarea at bounding box center [823, 253] width 647 height 41
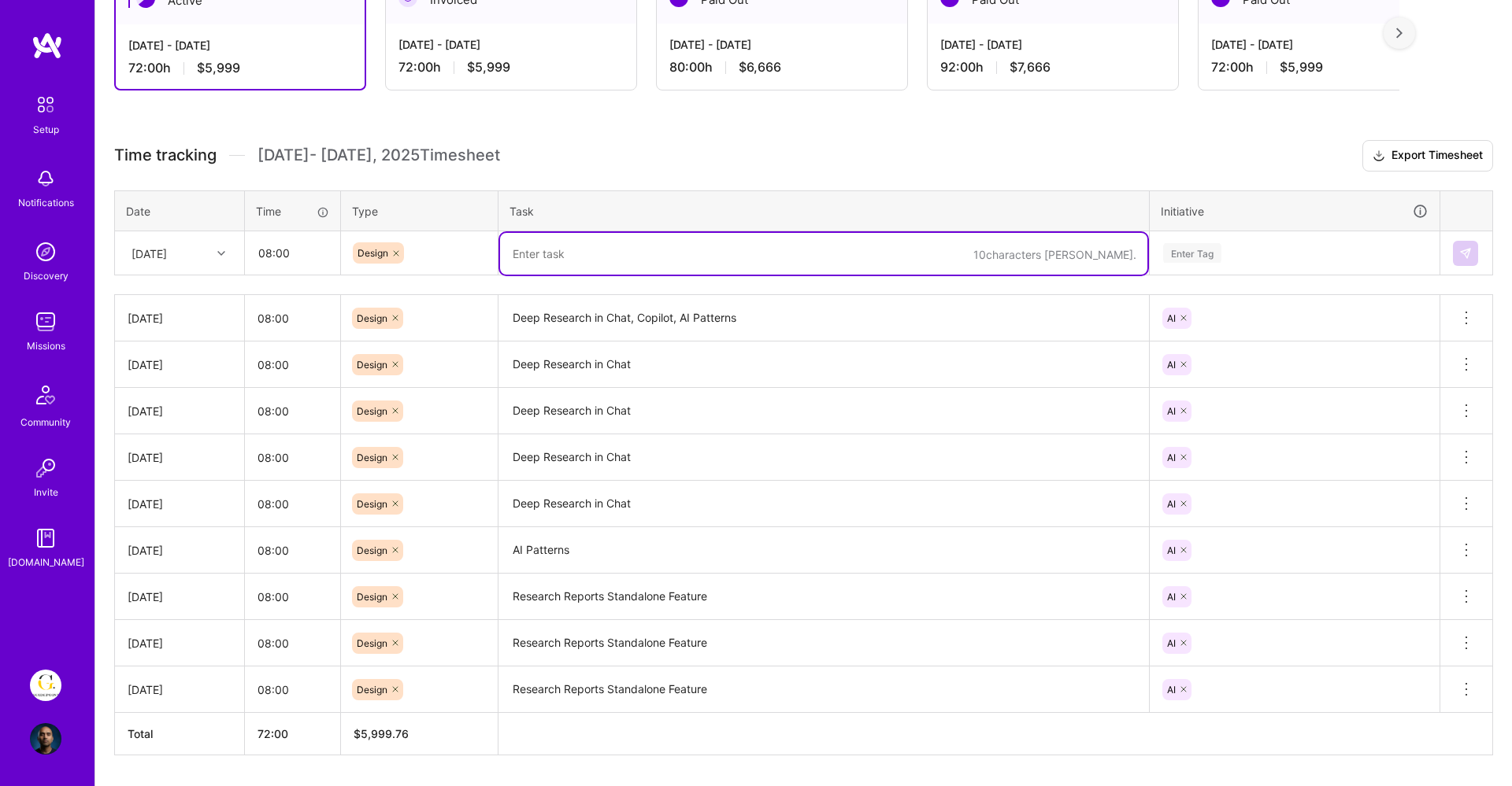
paste textarea "Deep Research in Chat"
type textarea "Deep Research in Chat"
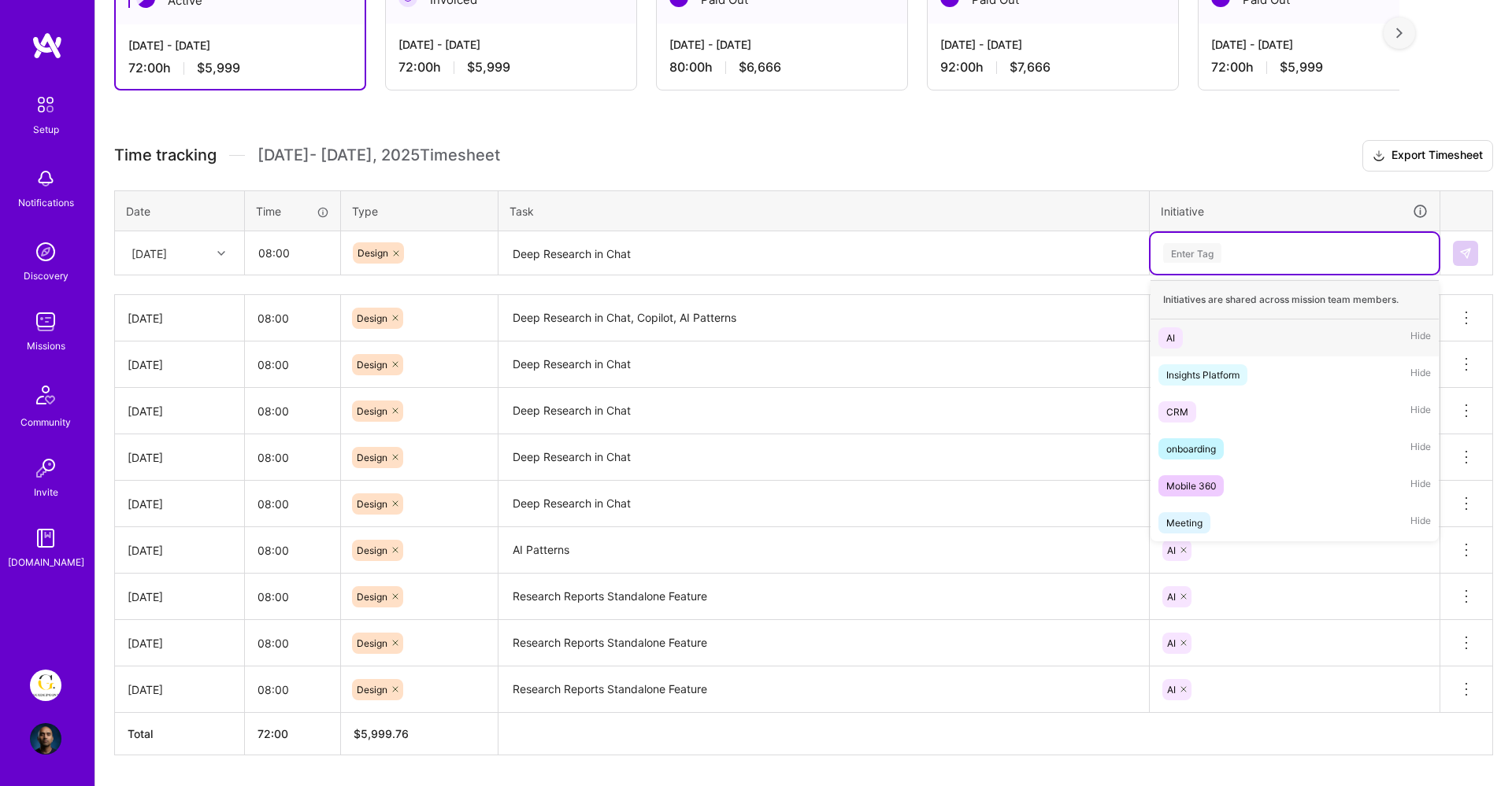
click at [1248, 252] on div "Enter Tag" at bounding box center [1295, 253] width 266 height 19
type input "AI"
click at [1197, 345] on div "AI Hide" at bounding box center [1294, 338] width 288 height 37
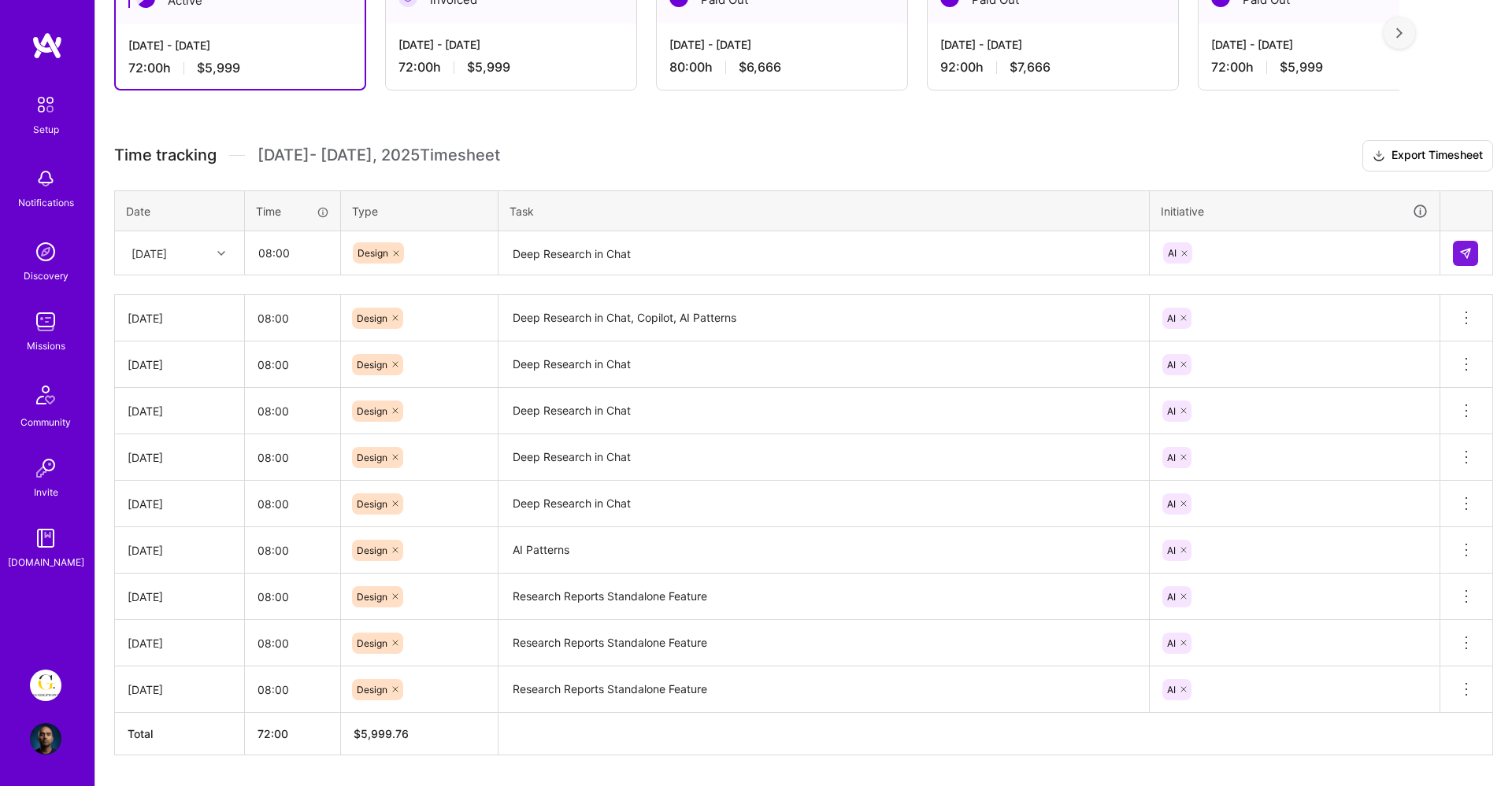
click at [972, 158] on h3 "Time tracking [DATE] - [DATE] Timesheet Export Timesheet" at bounding box center [804, 156] width 1379 height 32
click at [1465, 248] on img at bounding box center [1465, 253] width 12 height 12
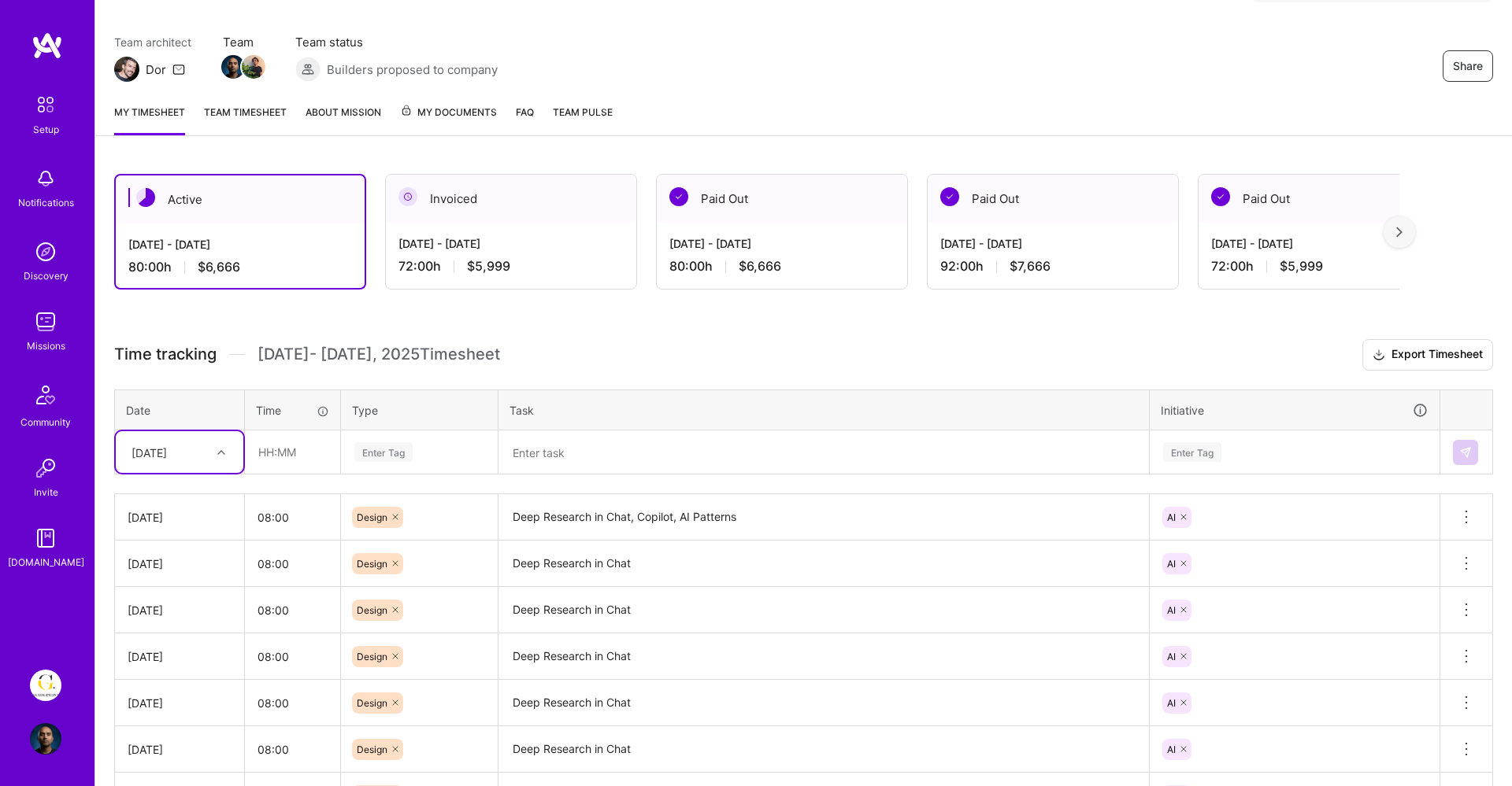
scroll to position [109, 0]
